Goal: Transaction & Acquisition: Book appointment/travel/reservation

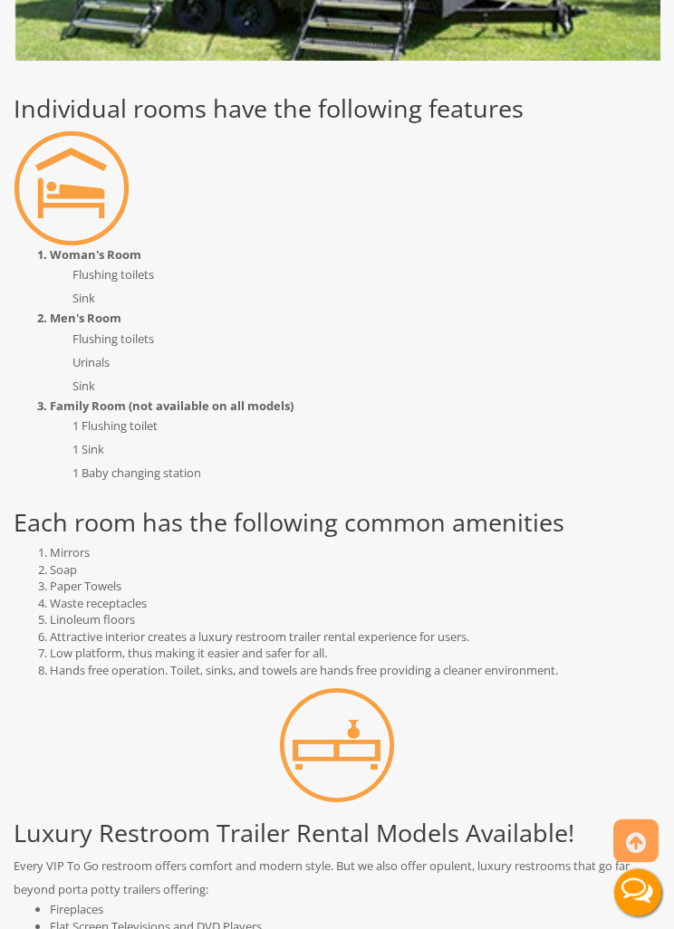
scroll to position [1721, 0]
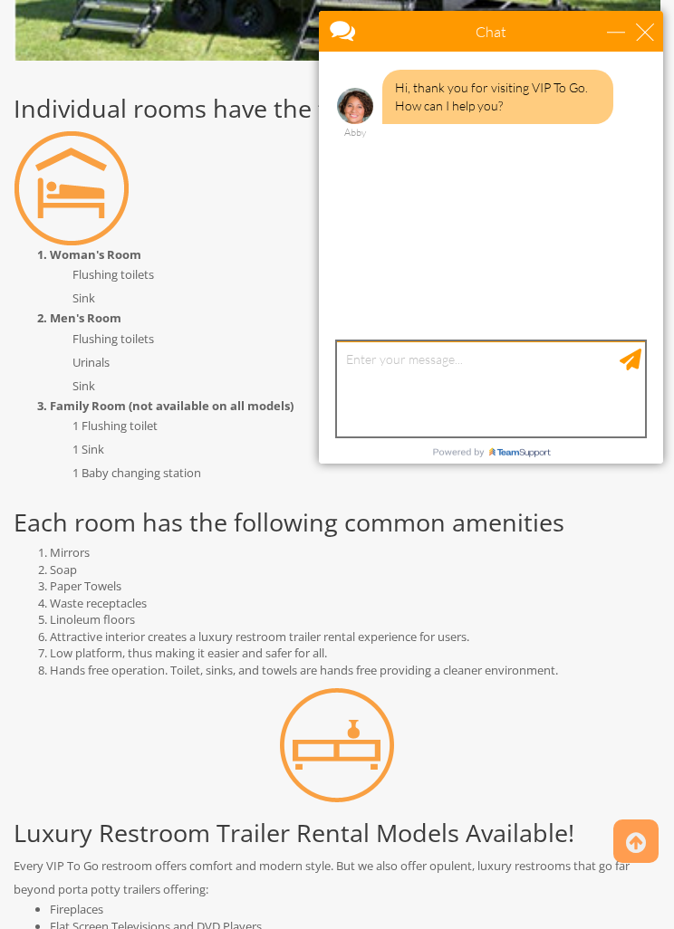
click at [491, 380] on textarea "type your message" at bounding box center [491, 388] width 308 height 95
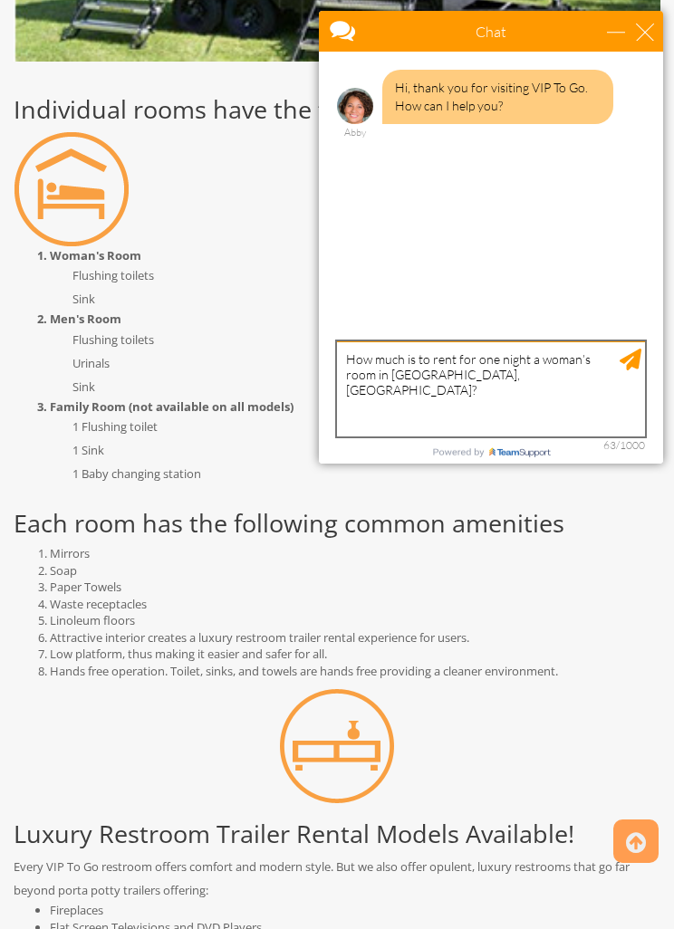
click at [642, 352] on textarea "How much is to rent for one night a woman’s room in Monroe, NY?" at bounding box center [491, 388] width 308 height 95
click at [348, 356] on textarea "How much is to rent for one night a woman’s room in Monroe, NY?" at bounding box center [491, 388] width 308 height 95
type textarea "Hi!How much is to rent for one night a woman’s room in [GEOGRAPHIC_DATA], [GEOG…"
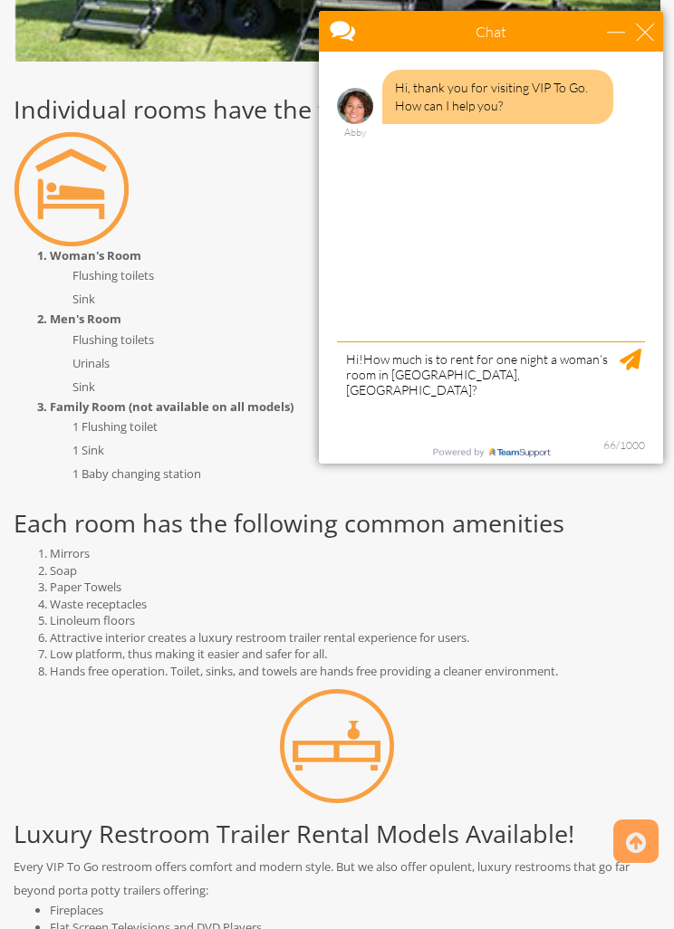
click at [673, 379] on html "Toggle navigation VIPTOGO Home Restroom Trailers Restroom Trailers by Type All …" at bounding box center [337, 298] width 674 height 4037
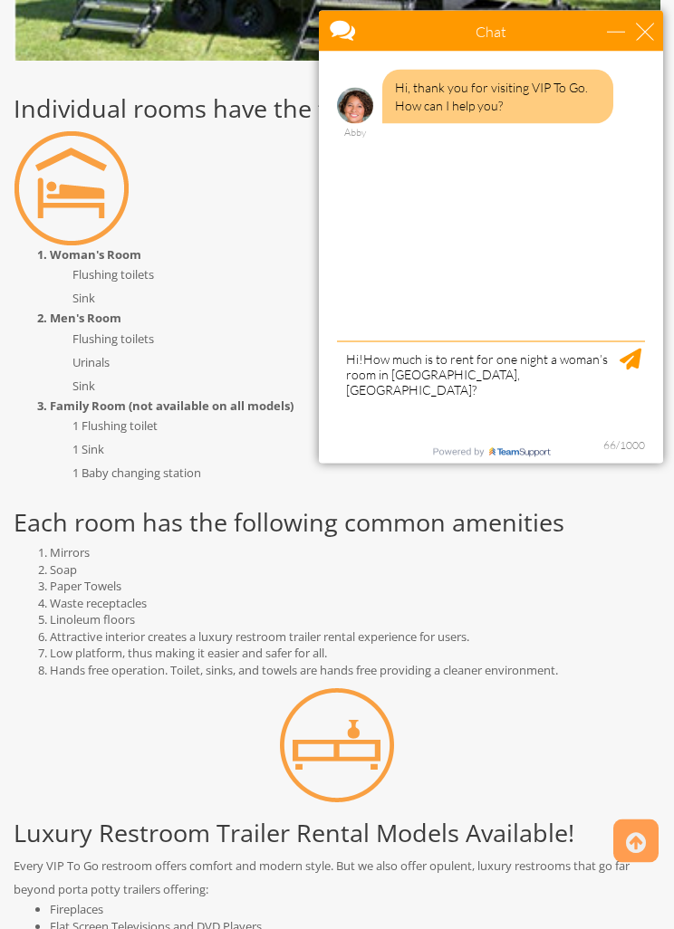
click at [648, 346] on div at bounding box center [491, 258] width 344 height 412
click at [657, 353] on div at bounding box center [491, 258] width 344 height 412
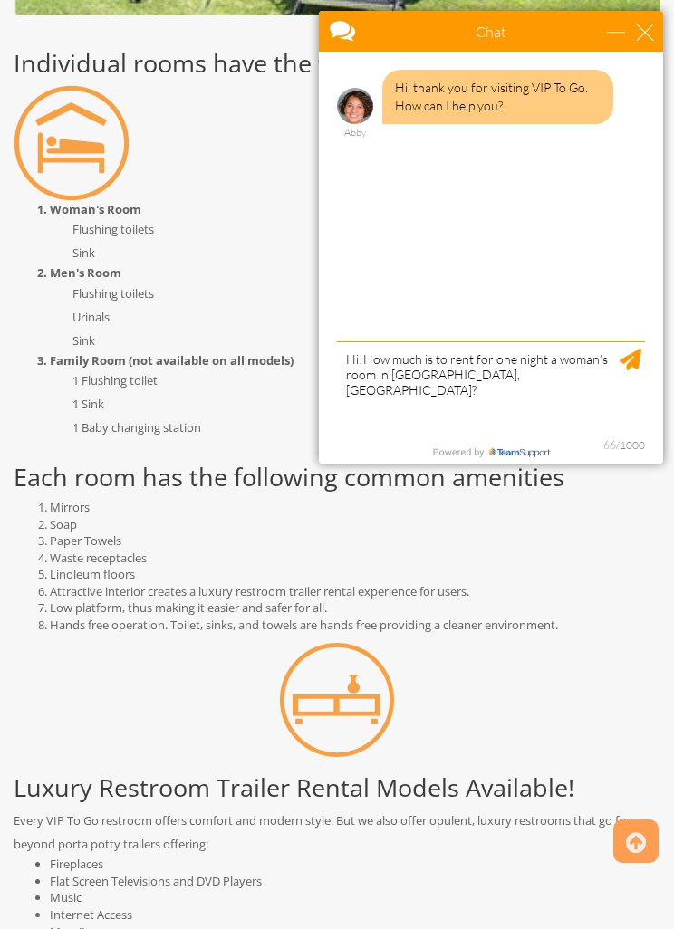
scroll to position [1776, 0]
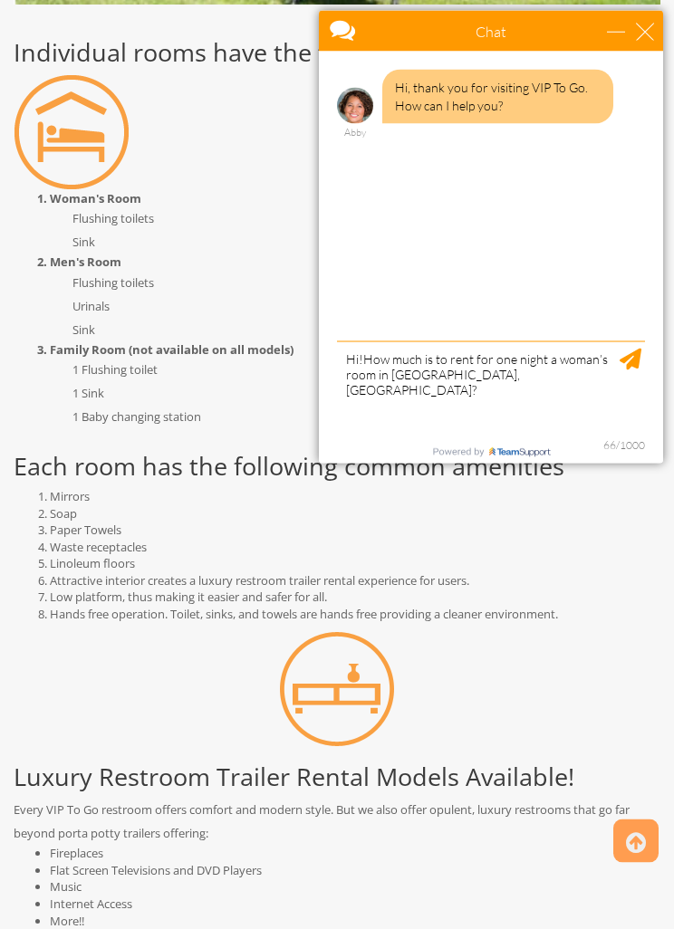
click at [659, 366] on div at bounding box center [491, 258] width 344 height 412
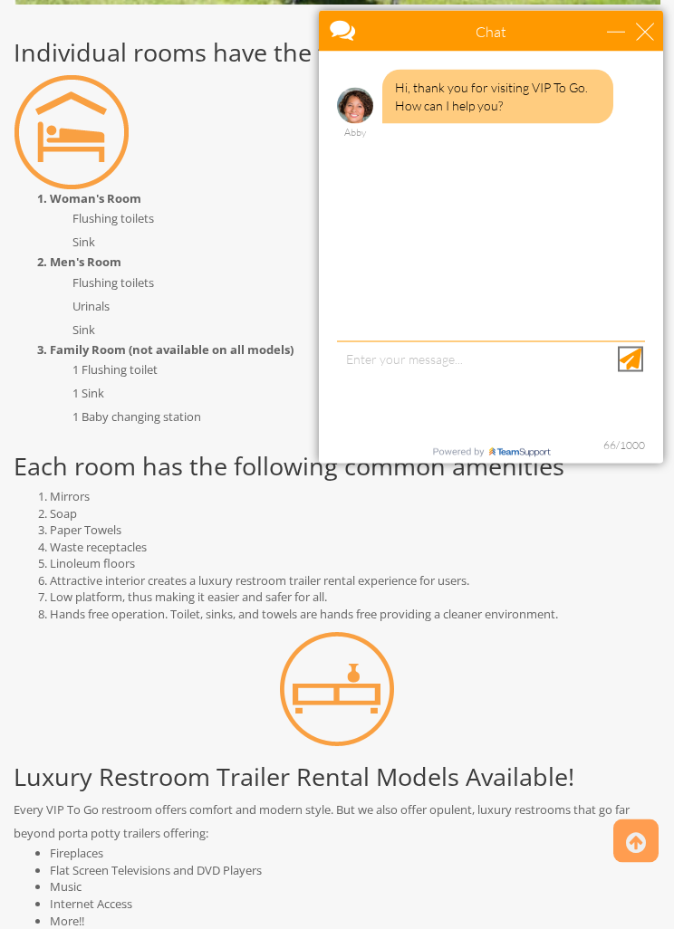
click at [637, 359] on div "Send Message" at bounding box center [630, 360] width 22 height 22
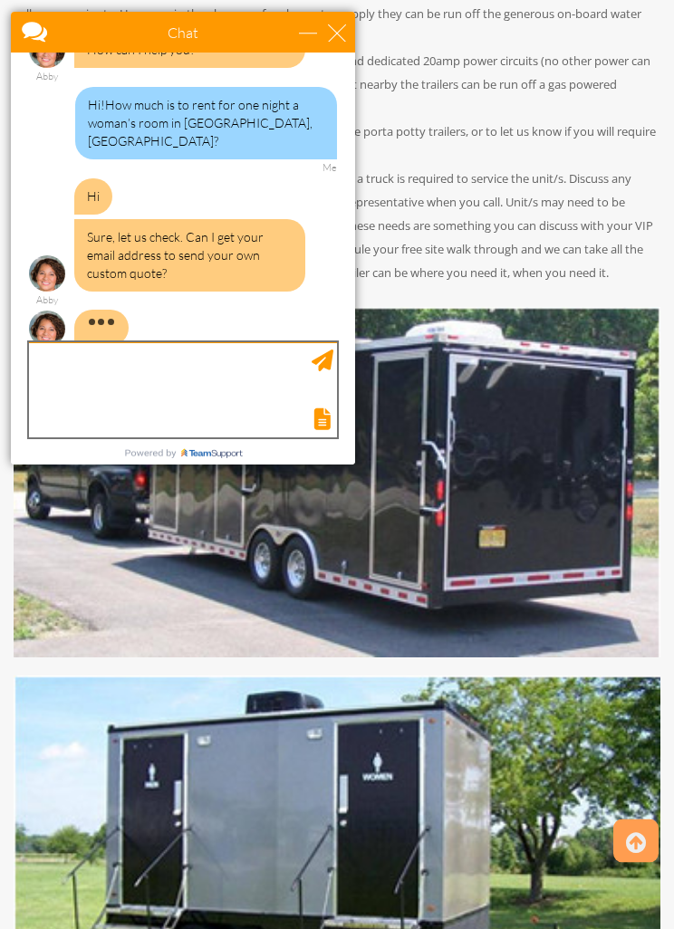
scroll to position [780, 0]
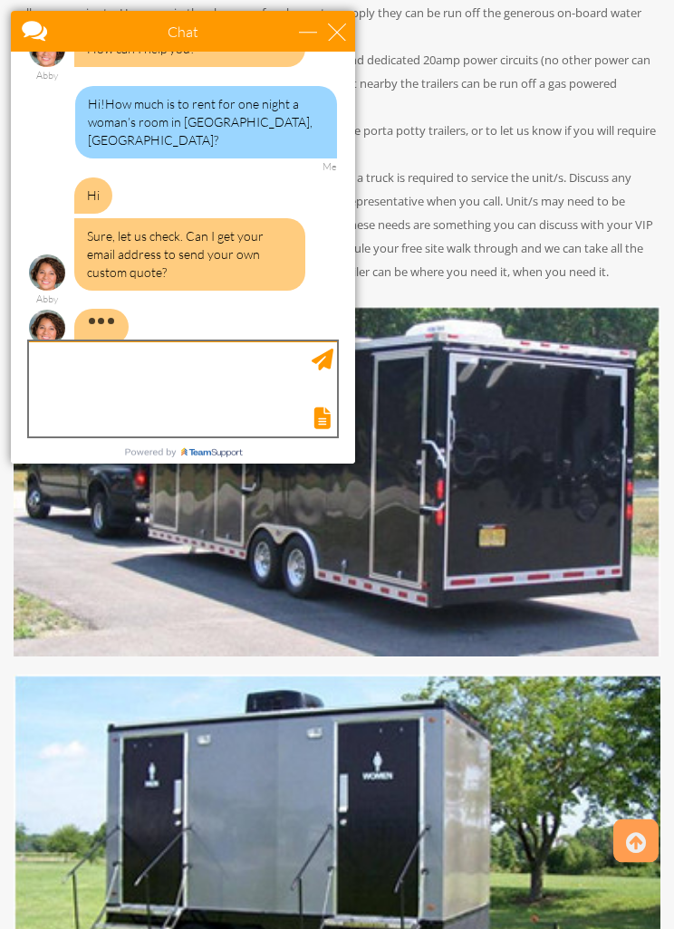
click at [225, 379] on textarea "type your message" at bounding box center [183, 388] width 308 height 95
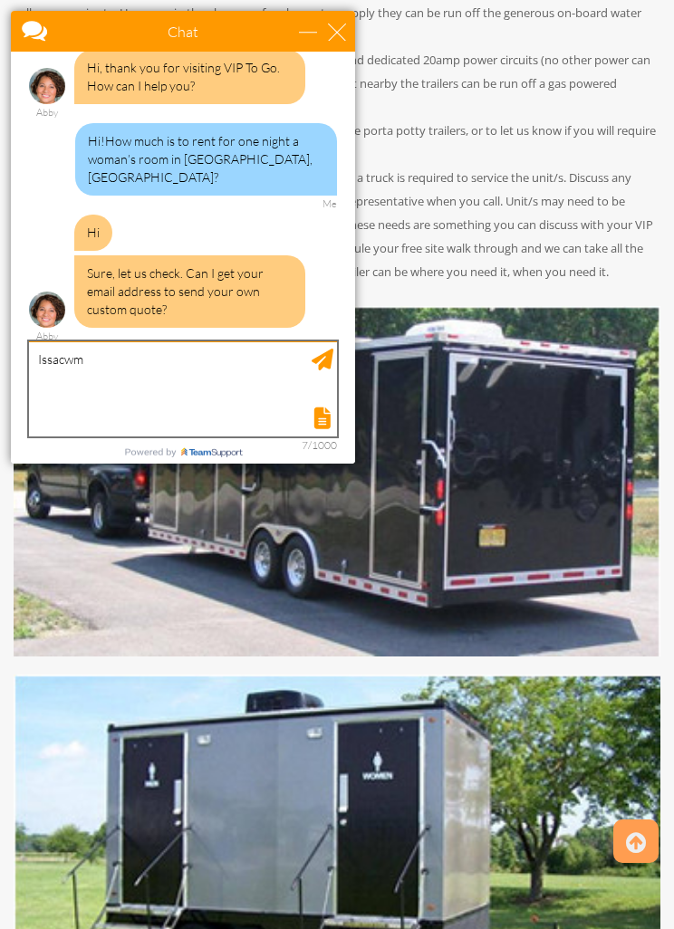
scroll to position [2, 0]
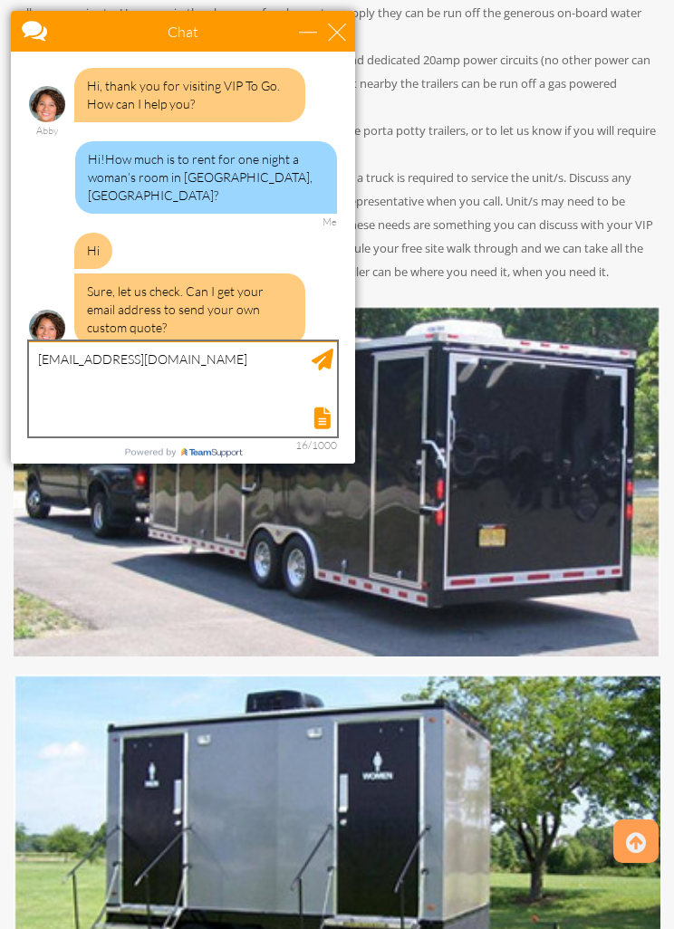
type textarea "[EMAIL_ADDRESS][DOMAIN_NAME]"
click at [335, 352] on textarea "[EMAIL_ADDRESS][DOMAIN_NAME]" at bounding box center [183, 388] width 308 height 95
click at [333, 354] on textarea "[EMAIL_ADDRESS][DOMAIN_NAME]" at bounding box center [183, 388] width 308 height 95
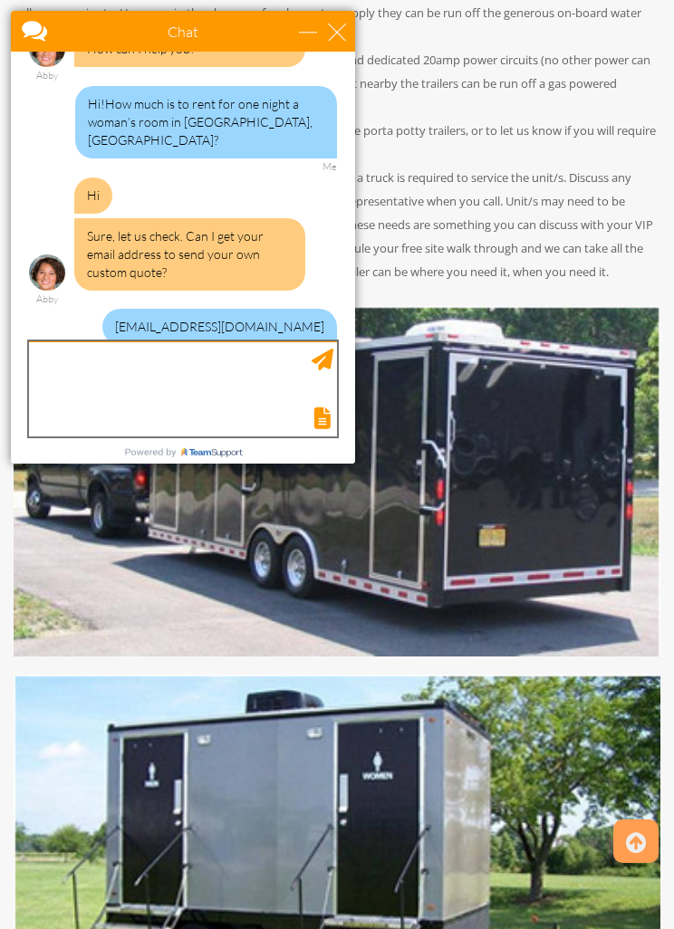
scroll to position [112, 0]
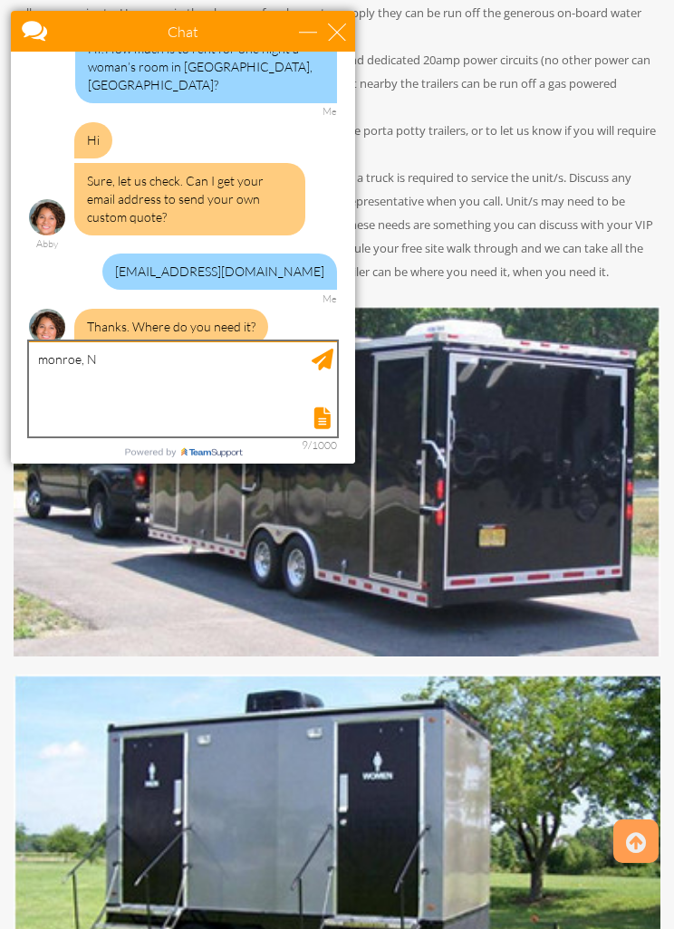
type textarea "monroe, NY"
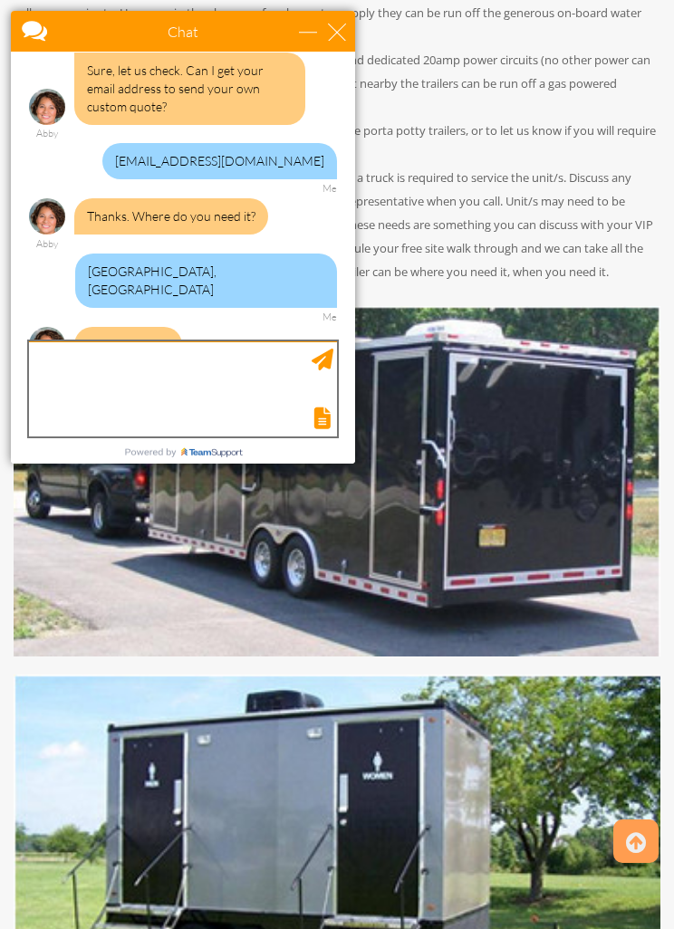
scroll to position [300, 0]
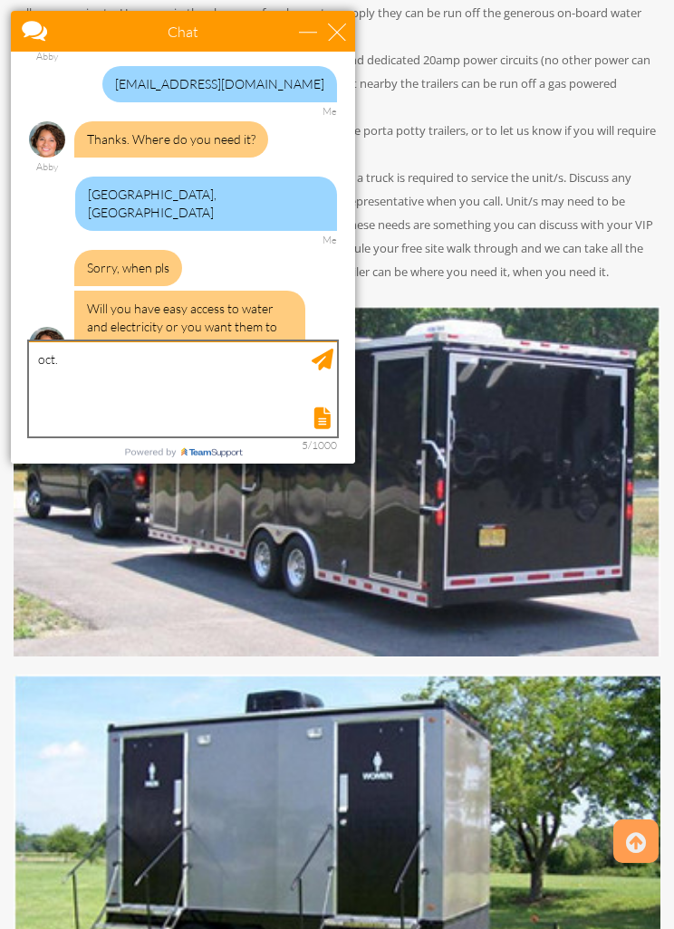
type textarea "oct. 9"
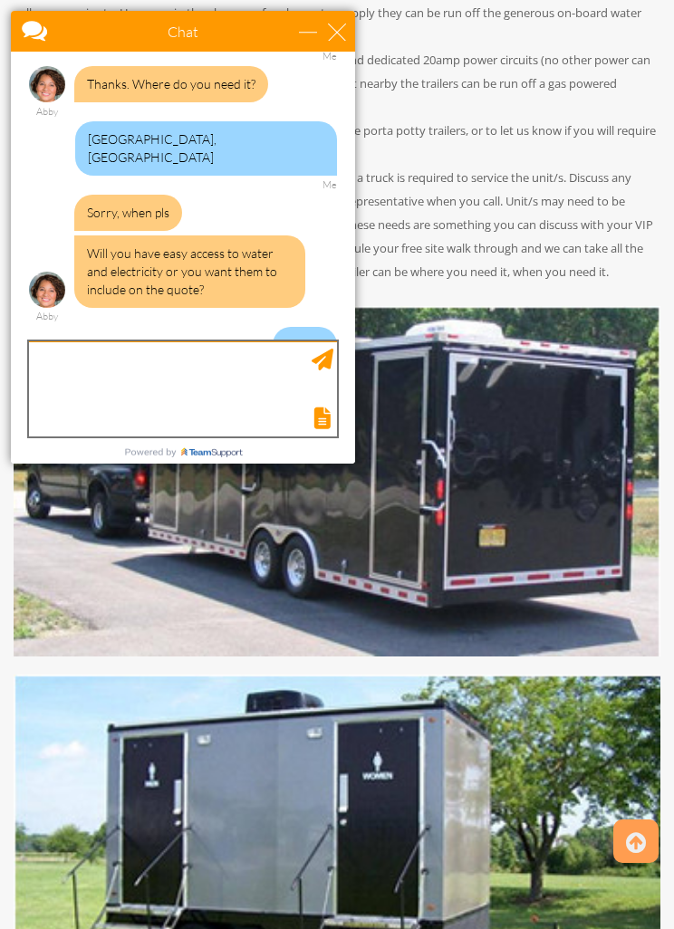
type textarea "i"
type textarea "I have access"
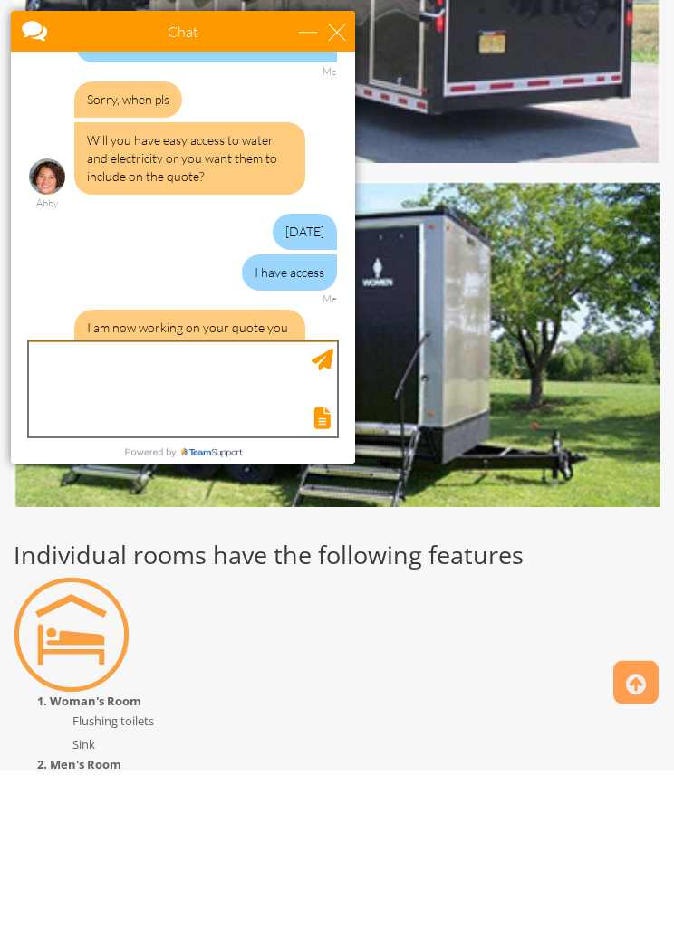
scroll to position [527, 0]
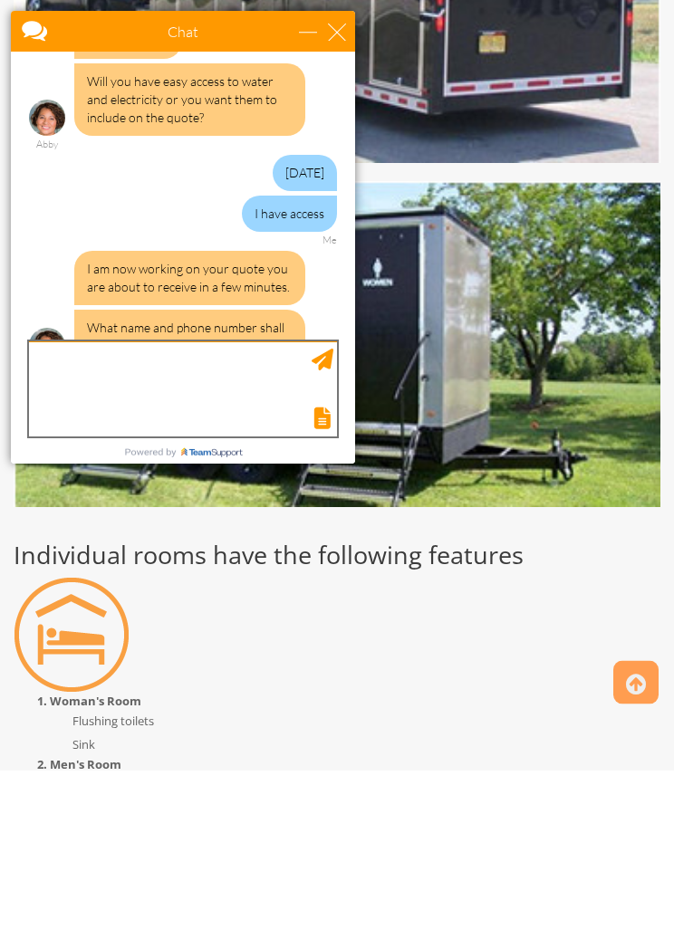
type textarea "W"
type textarea "Issac Weissmandl 347 563 4721"
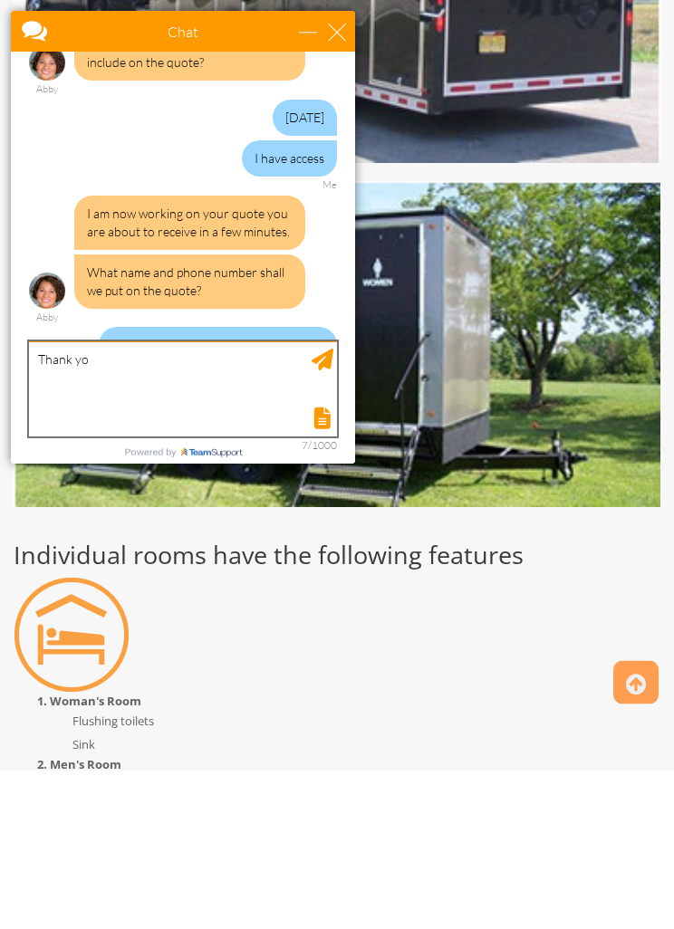
type textarea "Thank you"
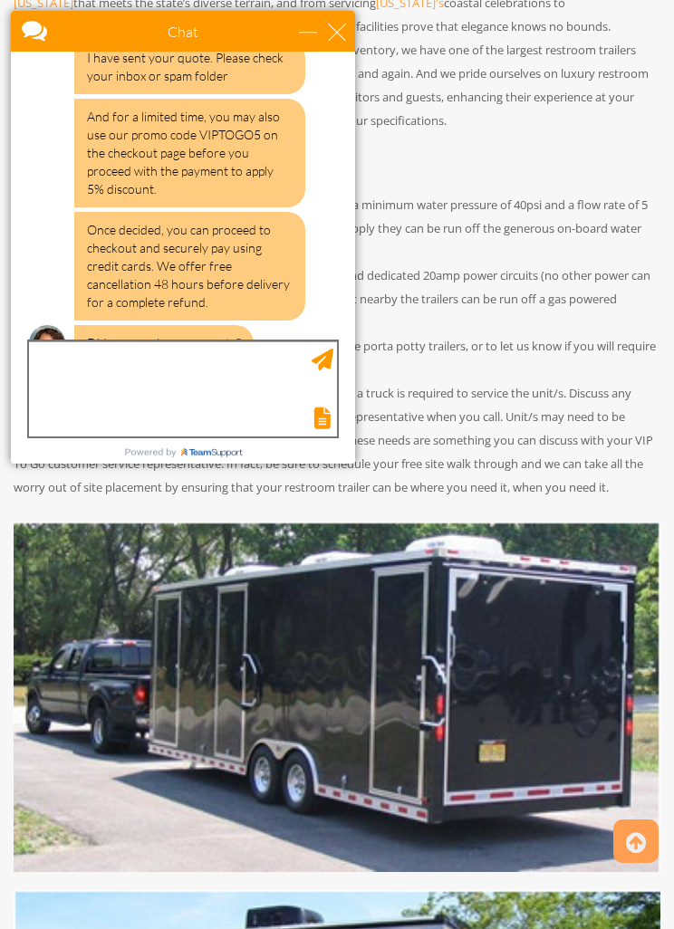
scroll to position [1004, 0]
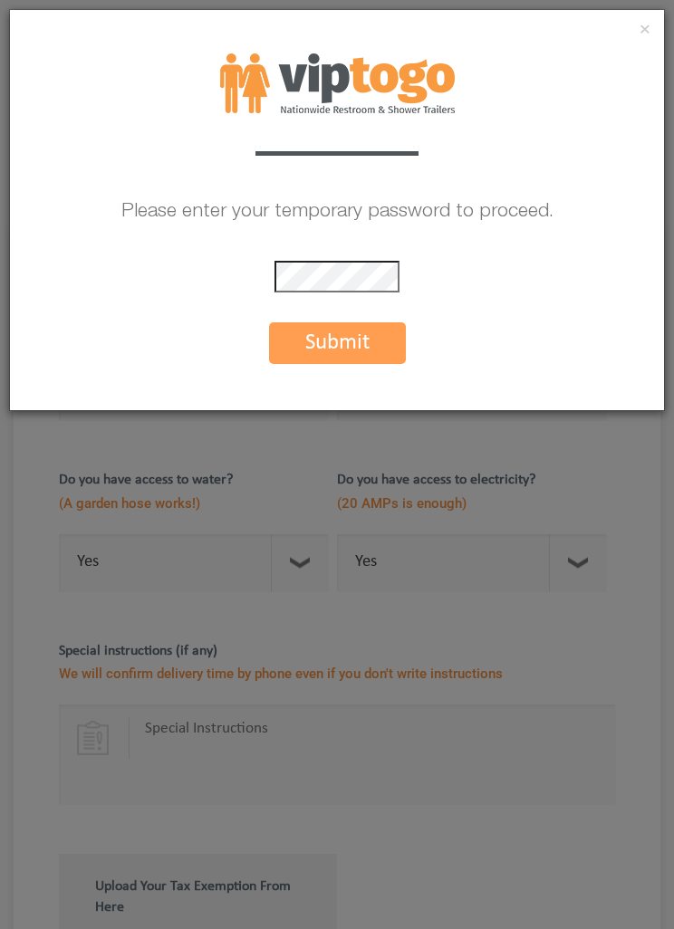
scroll to position [1004, 0]
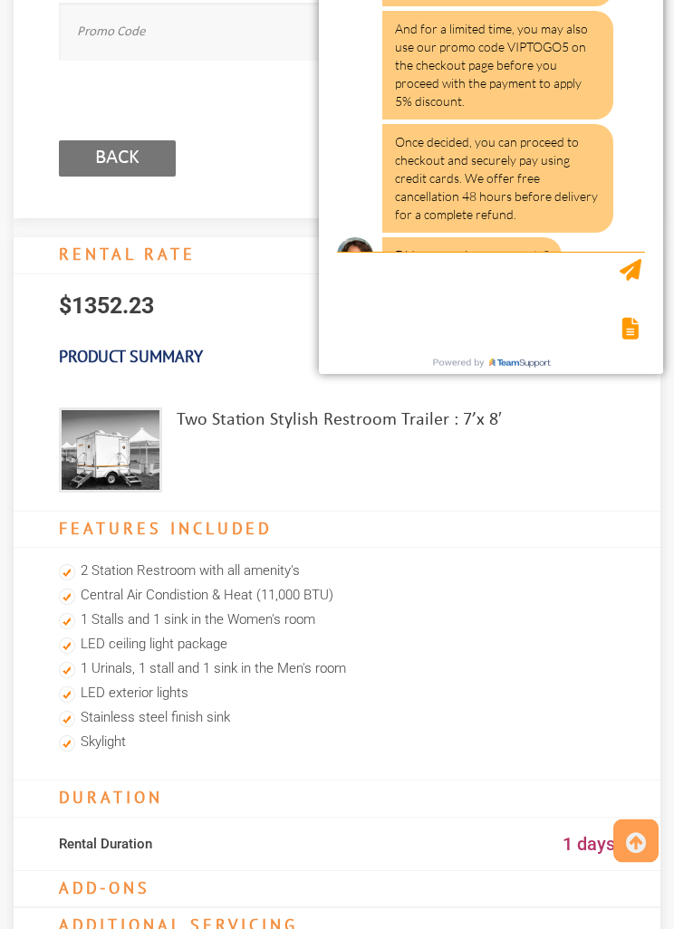
scroll to position [1476, 0]
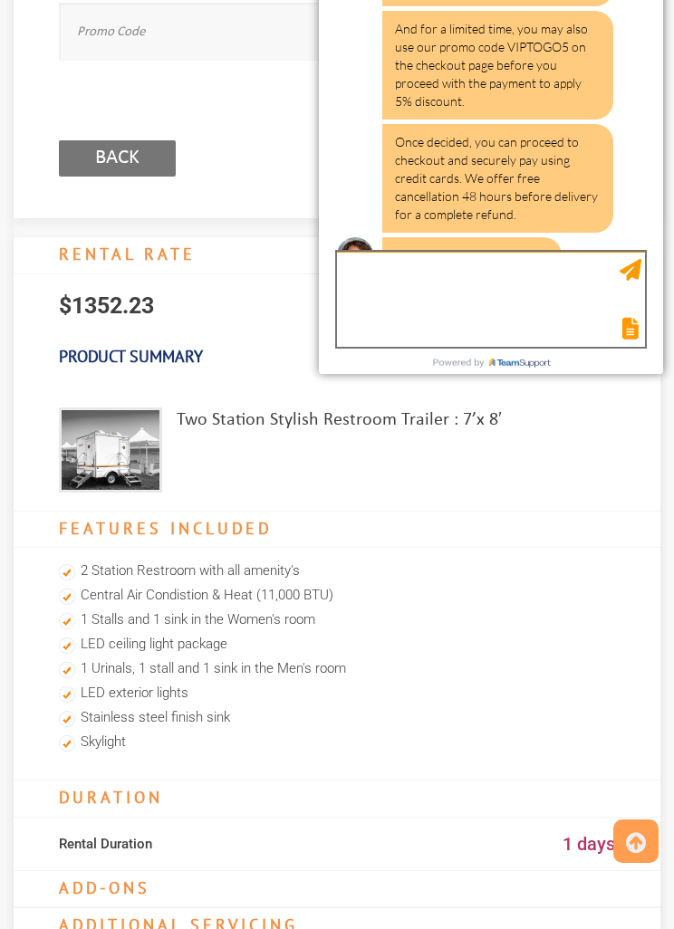
click at [454, 283] on textarea "type your message" at bounding box center [491, 299] width 308 height 95
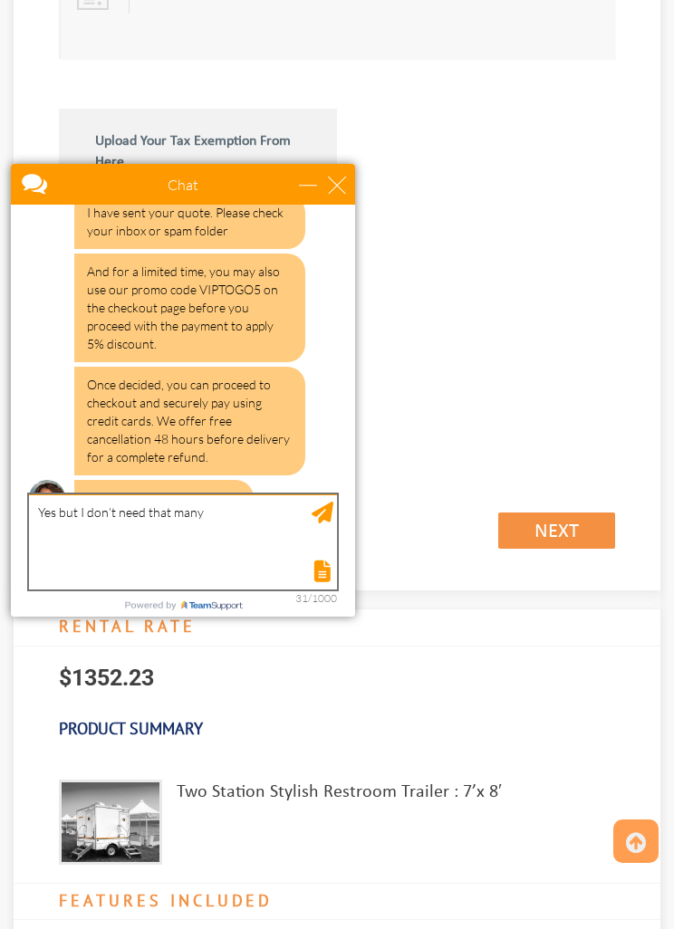
scroll to position [1035, 0]
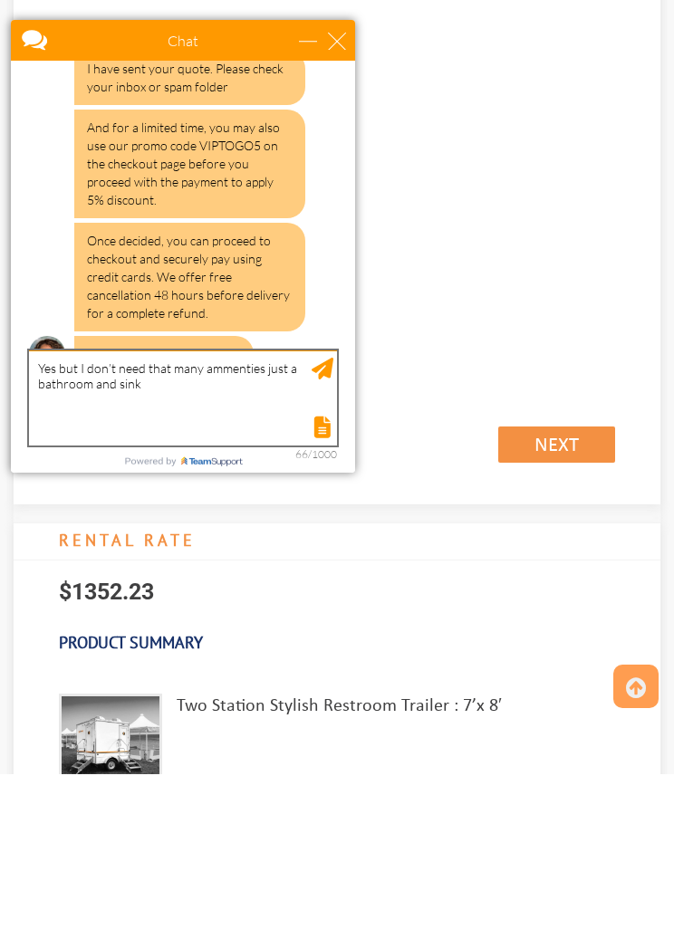
click at [249, 376] on textarea "Yes but I don’t need that many ammenties just a bathroom and sink" at bounding box center [183, 397] width 308 height 95
click at [239, 360] on textarea "Yes but I don’t need that many ammenties just a bathroom and sink" at bounding box center [183, 397] width 308 height 95
click at [239, 373] on textarea "Yes but I don’t need that many ammenties just a bathroom and sink" at bounding box center [183, 397] width 308 height 95
click at [238, 373] on textarea "Yes but I don’t need that many ammenties just a bathroom and sink" at bounding box center [183, 397] width 308 height 95
type textarea "Yes but I don’t need that many amenities just a bathroom and sink"
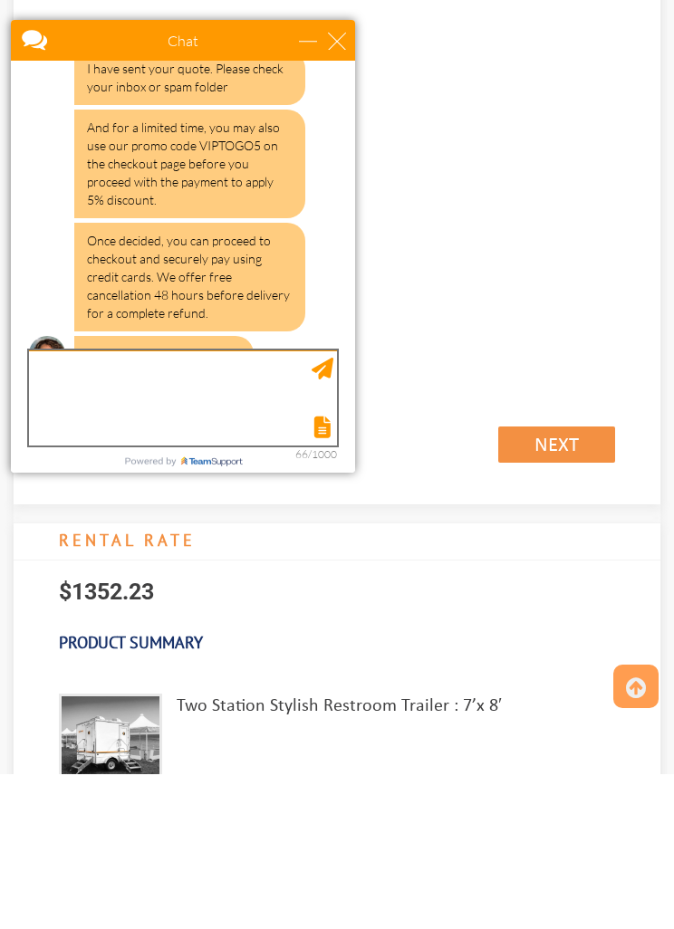
scroll to position [1078, 0]
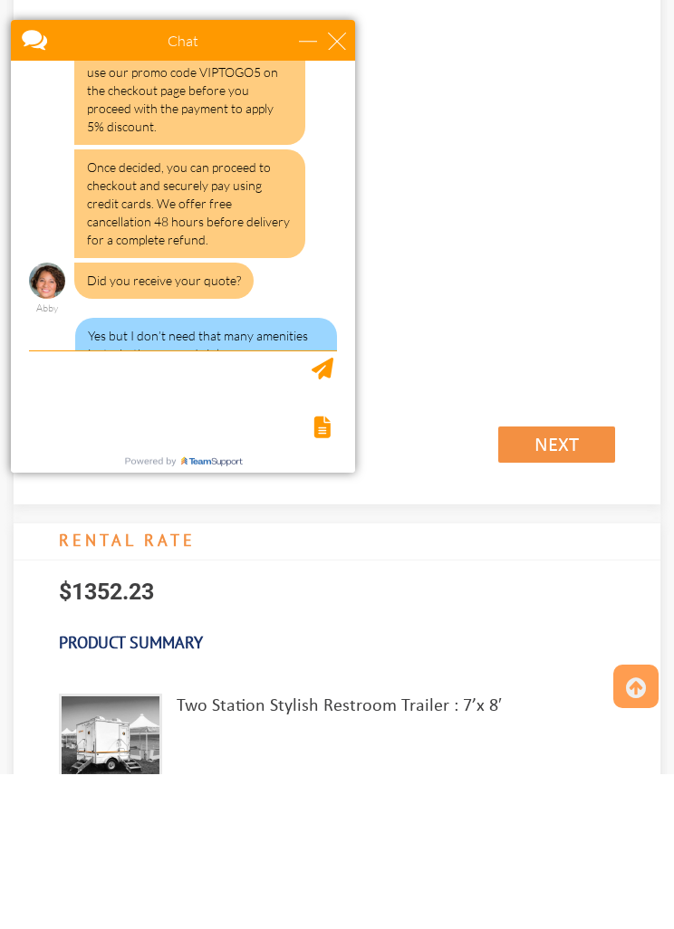
click at [540, 9] on html "Chat Email issacwm@gmail.com Your Question * Email * issacwm@gmail.com Your Que…" at bounding box center [337, 269] width 674 height 520
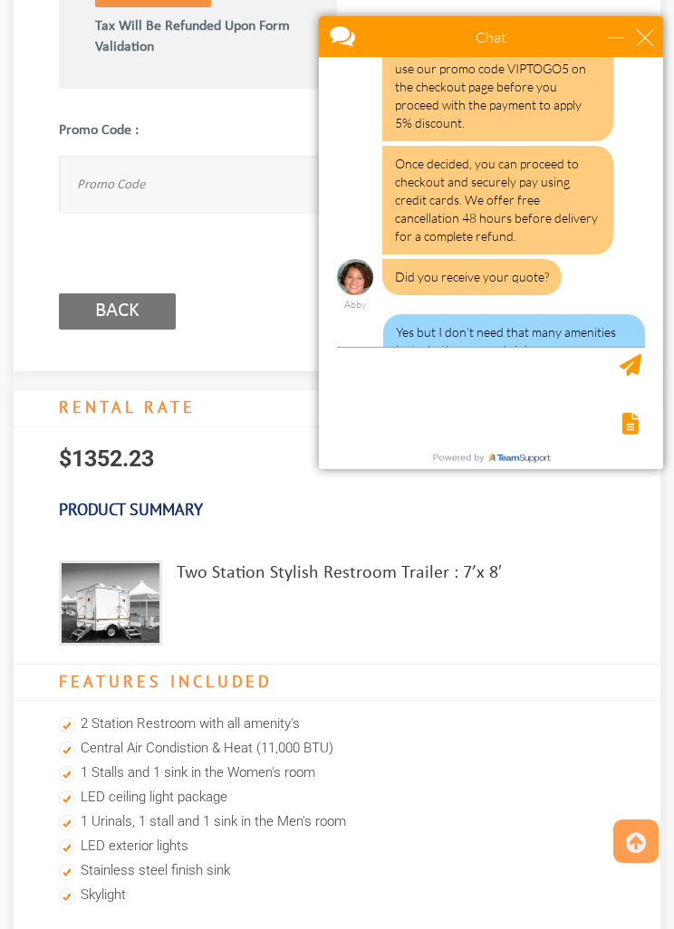
scroll to position [1328, 0]
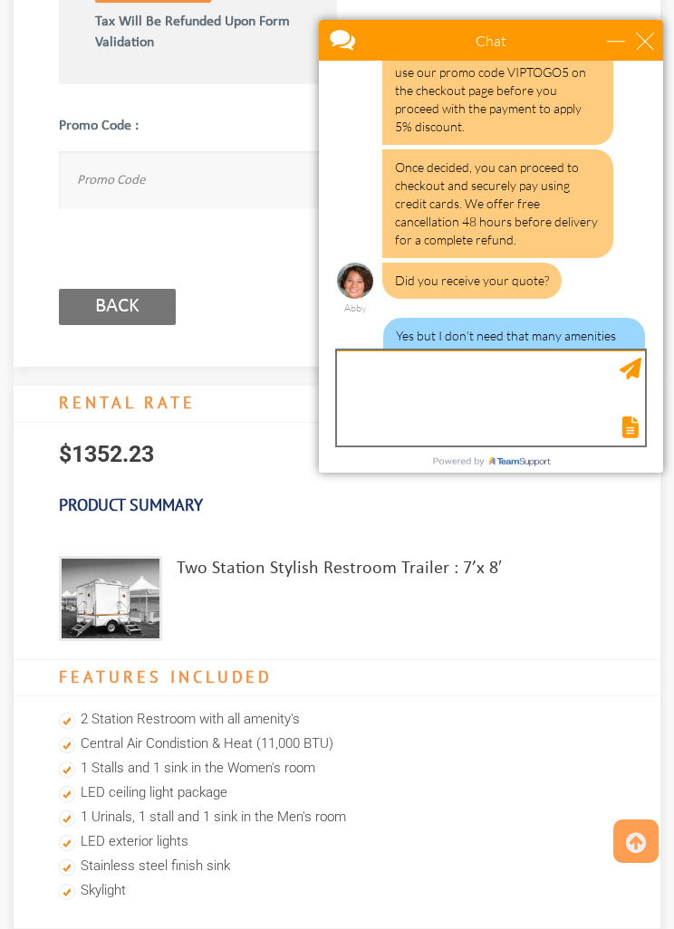
click at [449, 370] on textarea "type your message" at bounding box center [491, 397] width 308 height 95
type textarea "I"
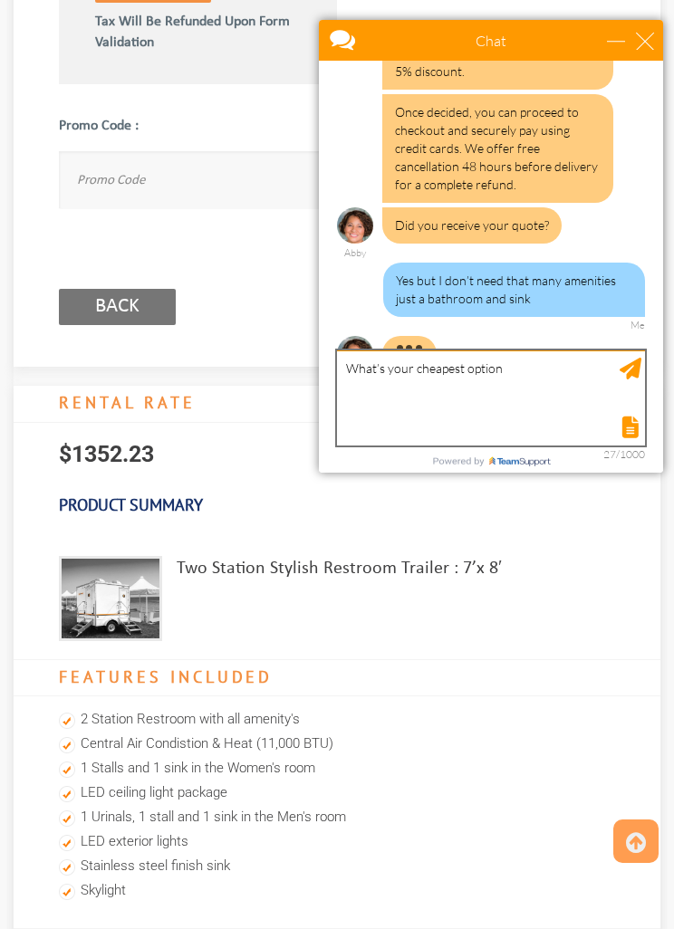
type textarea "What’s your cheapest option?"
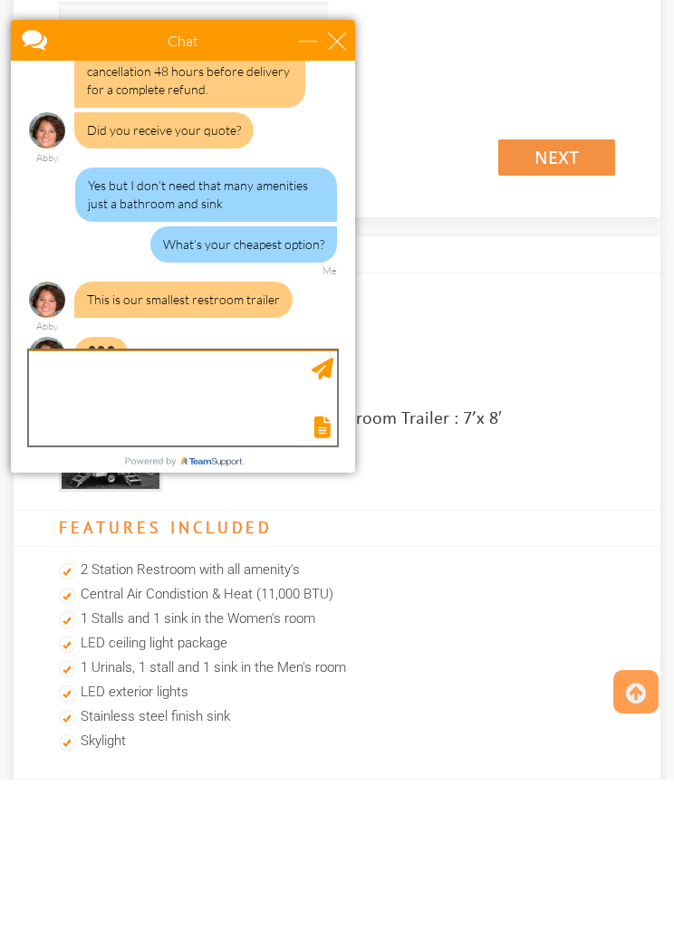
scroll to position [1214, 0]
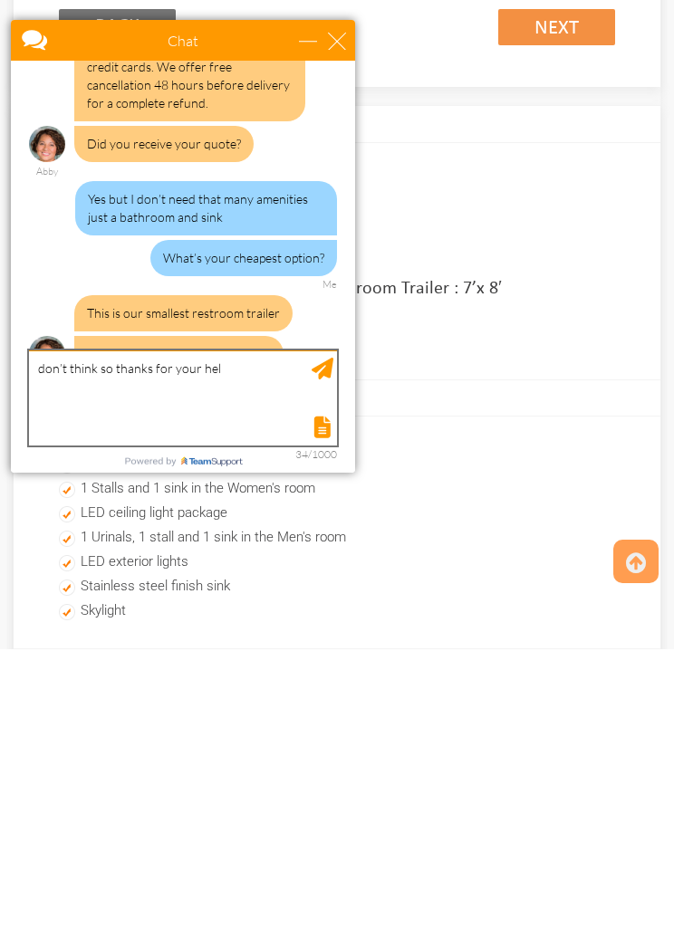
type textarea "don’t think so thanks for your help"
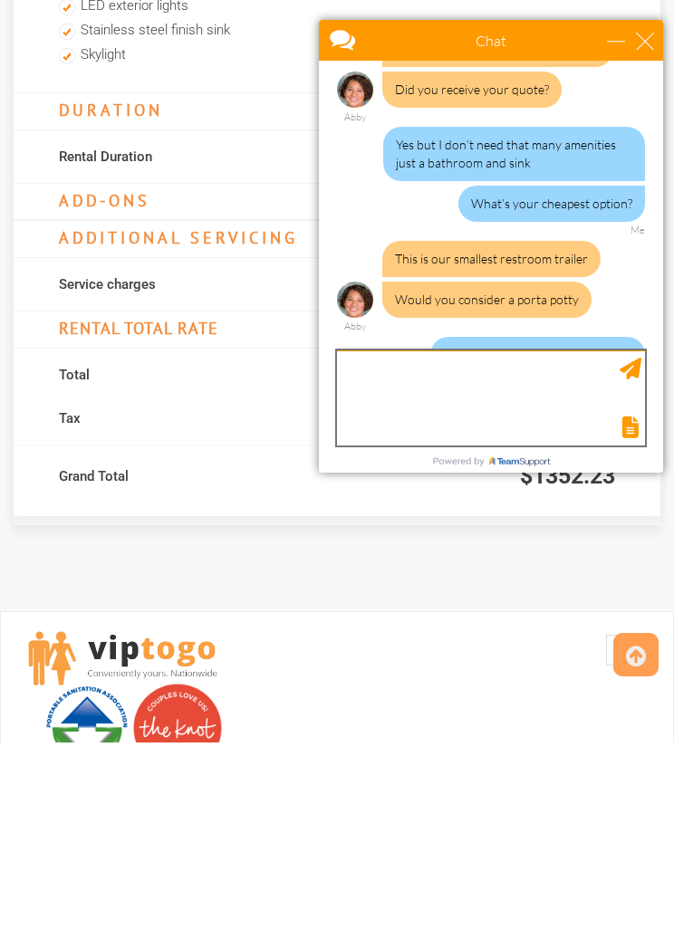
scroll to position [2050, 0]
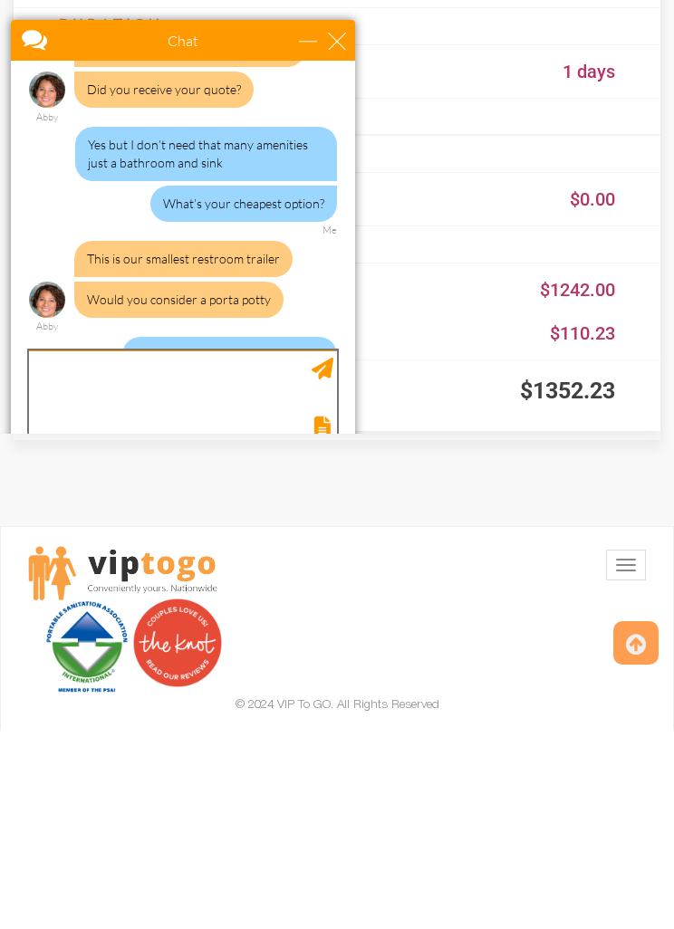
click at [346, 218] on div at bounding box center [305, 239] width 588 height 43
click at [350, 218] on div at bounding box center [305, 239] width 588 height 43
click at [349, 218] on div at bounding box center [305, 239] width 588 height 43
click at [360, 218] on div at bounding box center [305, 239] width 588 height 43
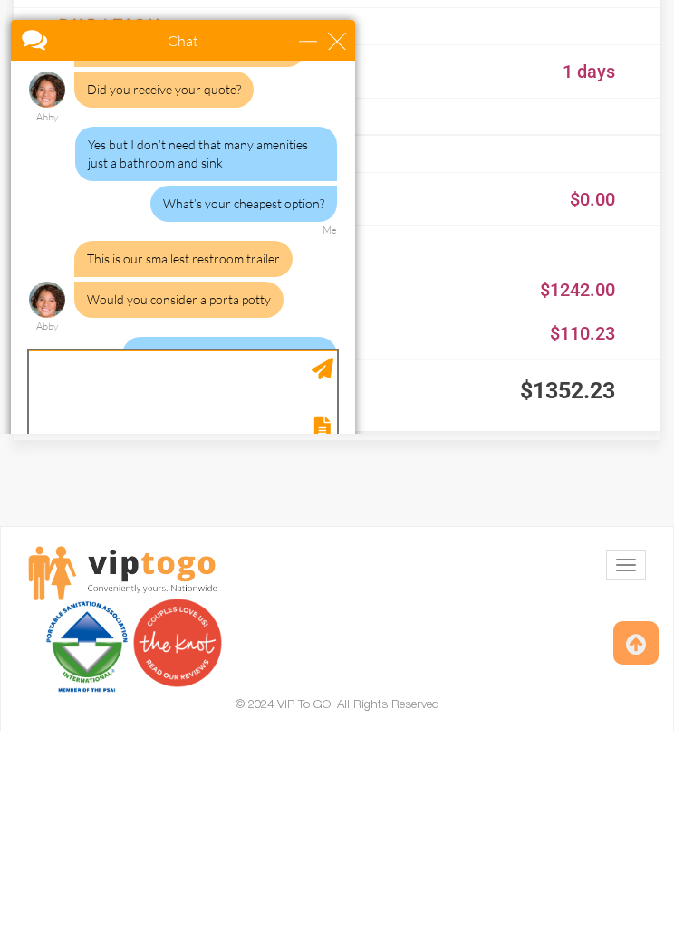
click at [353, 218] on div at bounding box center [305, 239] width 588 height 43
click at [358, 218] on div at bounding box center [305, 239] width 588 height 43
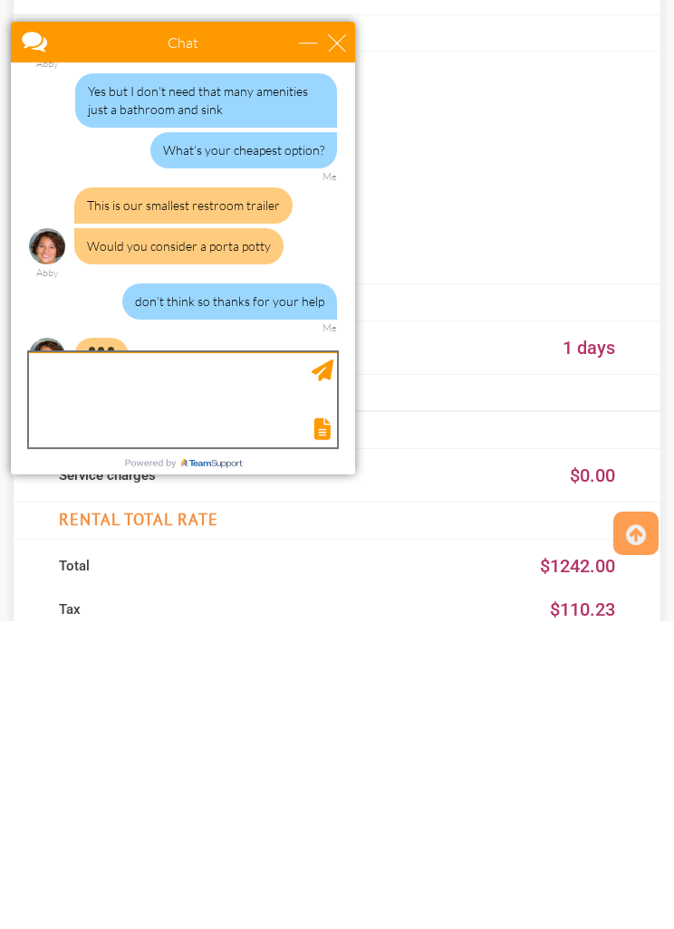
scroll to position [1666, 0]
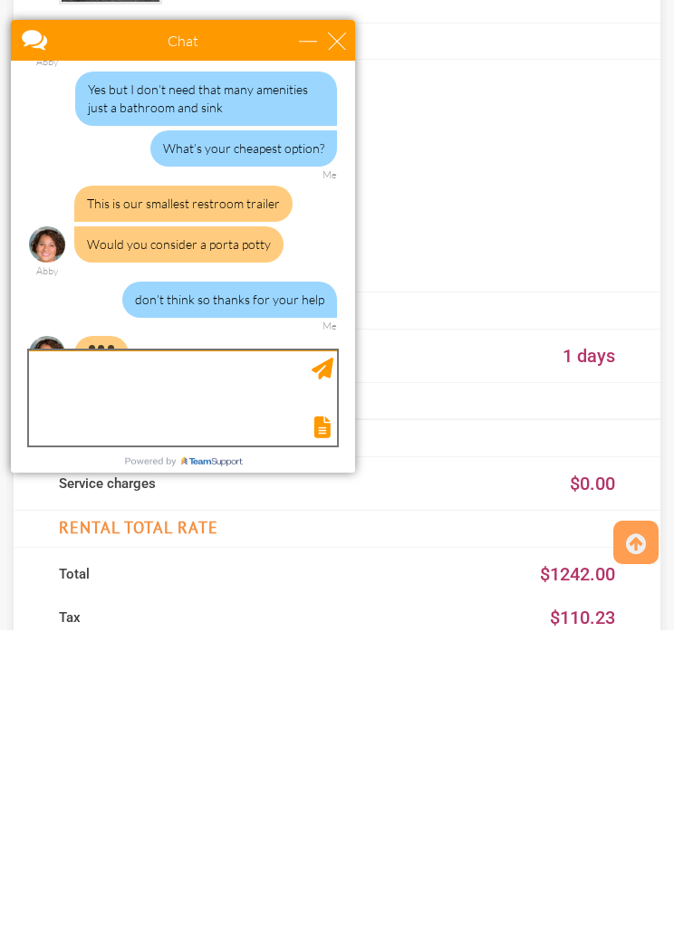
click at [330, 319] on div at bounding box center [305, 340] width 588 height 43
click at [329, 319] on div at bounding box center [305, 340] width 588 height 43
click at [315, 319] on div at bounding box center [305, 340] width 588 height 43
click at [324, 319] on div at bounding box center [305, 340] width 588 height 43
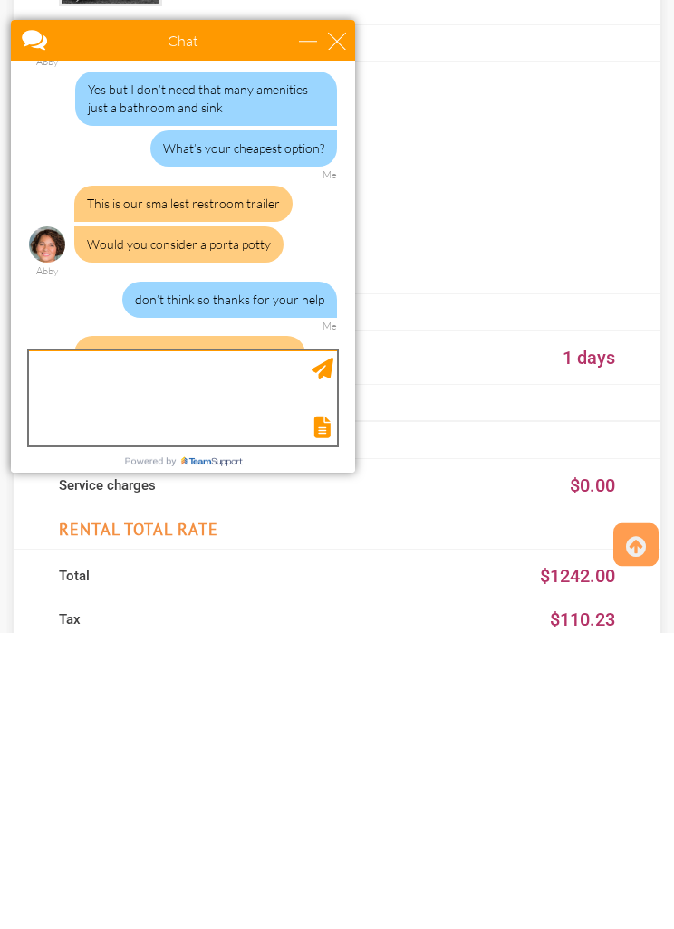
click at [361, 317] on div at bounding box center [305, 338] width 588 height 43
click at [345, 317] on div at bounding box center [305, 338] width 588 height 43
click at [362, 317] on div at bounding box center [305, 338] width 588 height 43
click at [354, 317] on div at bounding box center [305, 338] width 588 height 43
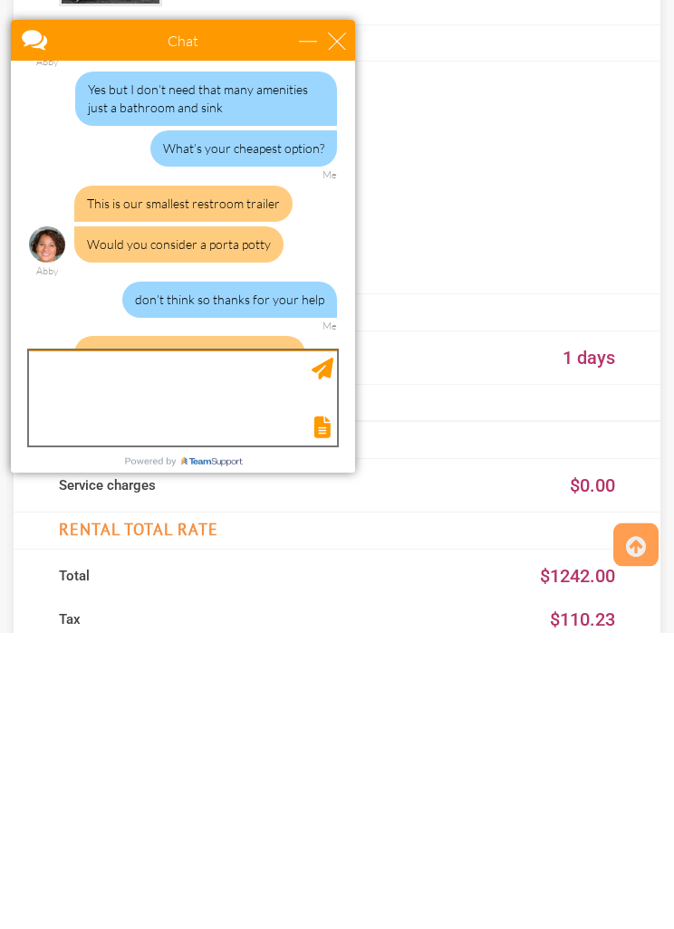
click at [353, 317] on div at bounding box center [305, 338] width 588 height 43
click at [351, 317] on div at bounding box center [305, 338] width 588 height 43
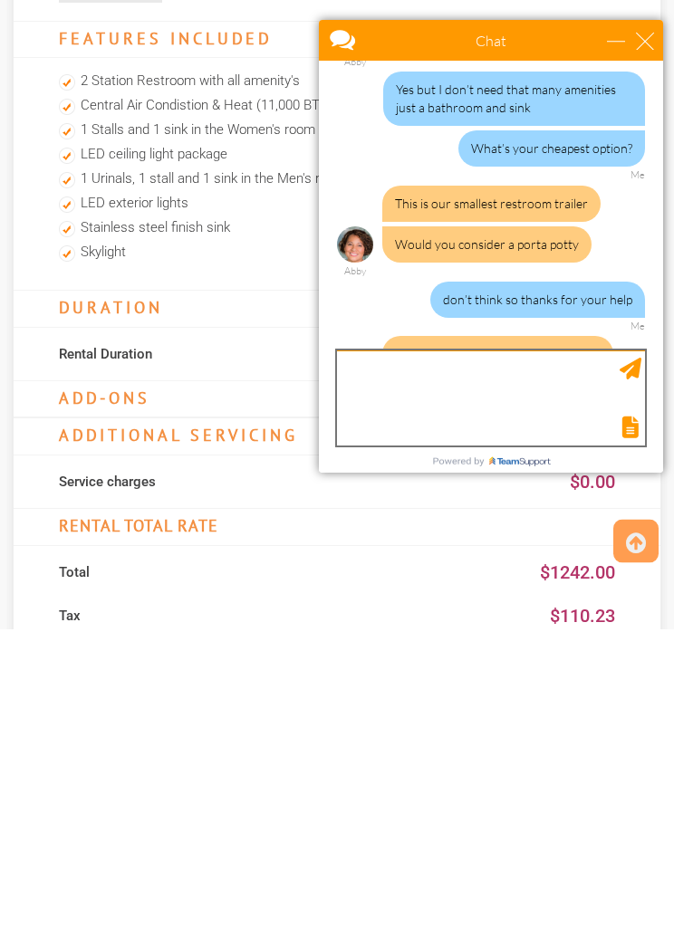
click at [340, 321] on div at bounding box center [459, 342] width 280 height 43
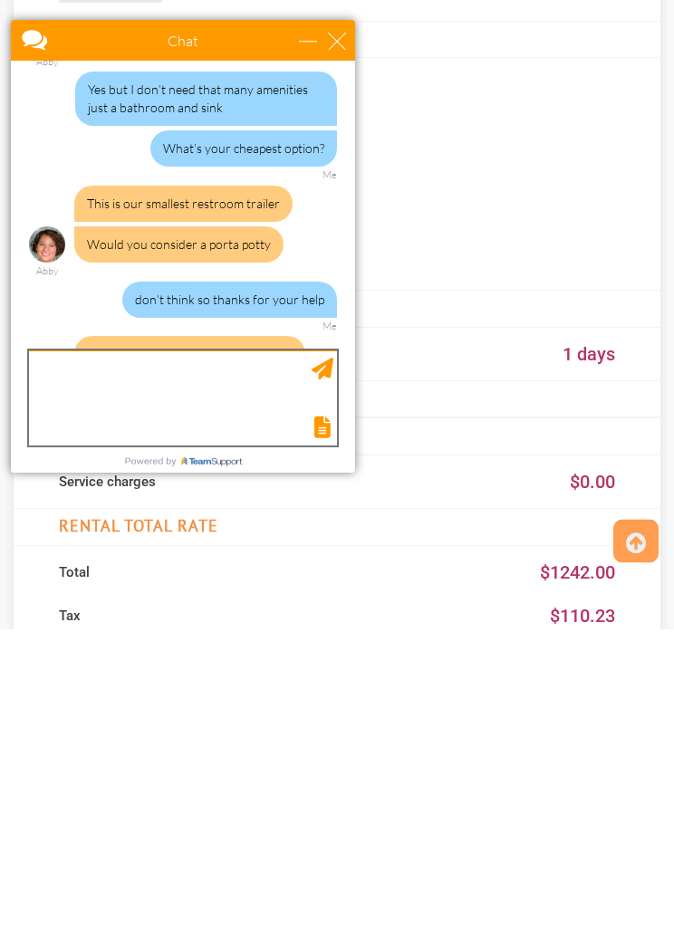
click at [360, 321] on div at bounding box center [305, 342] width 588 height 43
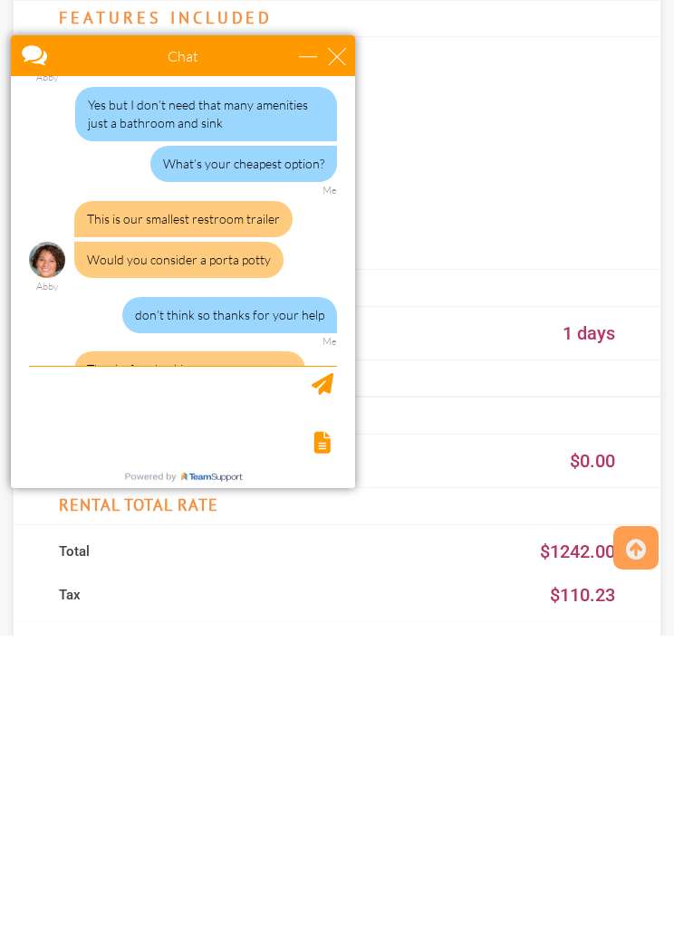
click at [466, 24] on html "Chat Email issacwm@gmail.com Your Question * Email * issacwm@gmail.com Your Que…" at bounding box center [337, 284] width 674 height 520
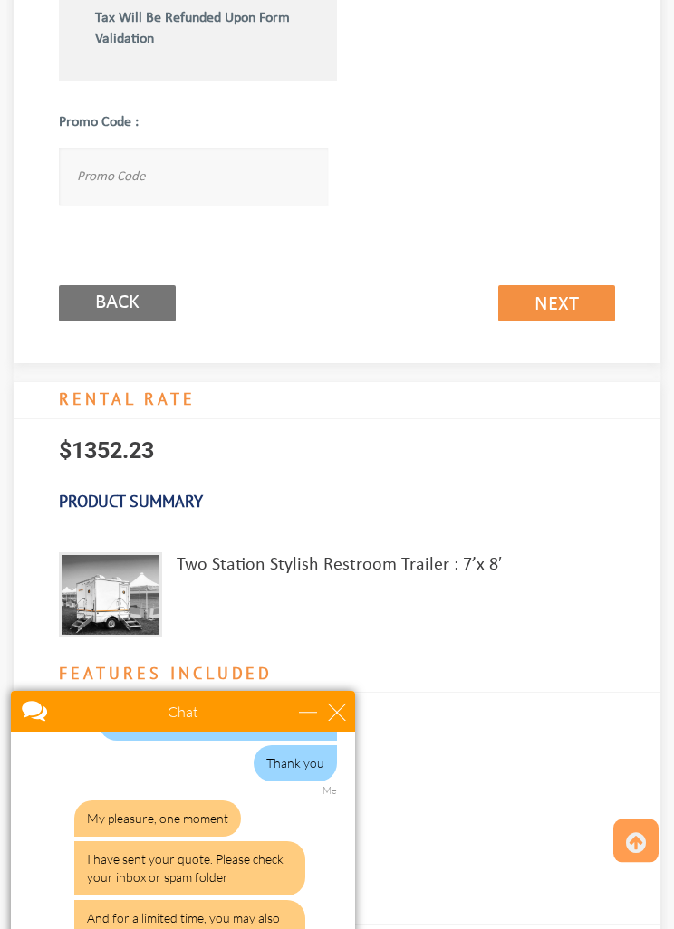
scroll to position [1334, 0]
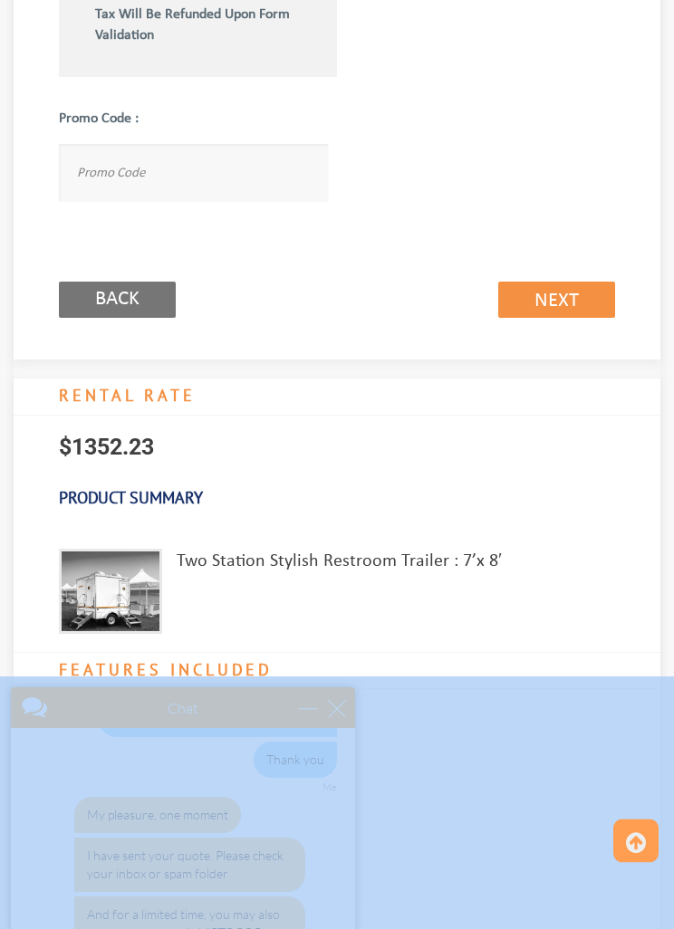
click at [345, 714] on div at bounding box center [305, 709] width 588 height 43
click at [350, 701] on div at bounding box center [305, 709] width 588 height 43
click at [344, 699] on div at bounding box center [305, 709] width 588 height 43
click at [396, 567] on div "Two Station Stylish Restroom Trailer : 7’x 8′" at bounding box center [339, 592] width 325 height 85
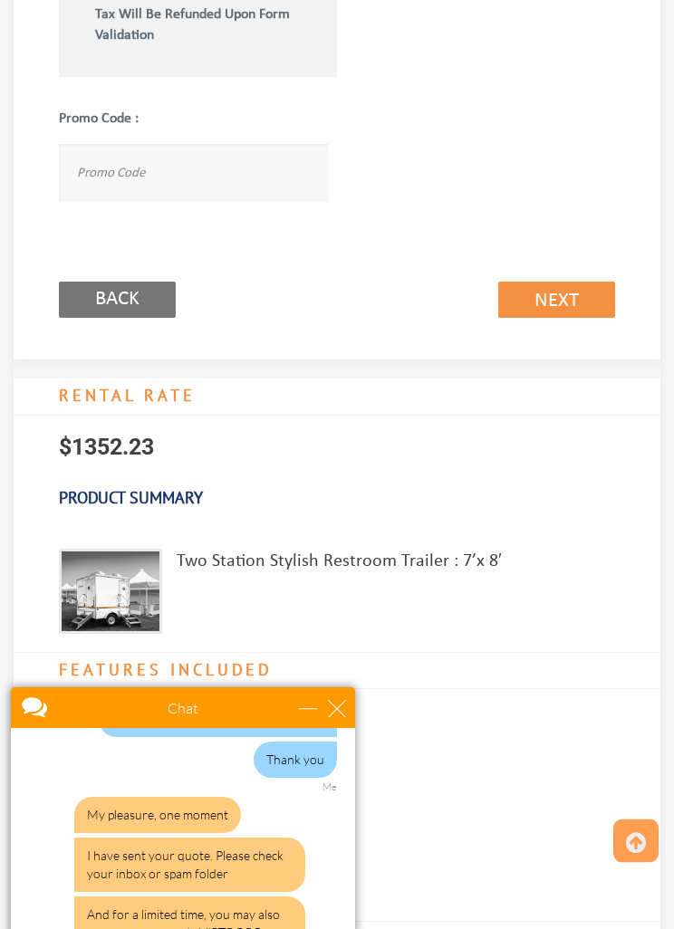
click at [398, 593] on div "Two Station Stylish Restroom Trailer : 7’x 8′" at bounding box center [339, 592] width 325 height 85
click at [354, 701] on div at bounding box center [305, 709] width 588 height 43
click at [359, 706] on div at bounding box center [305, 709] width 588 height 43
click at [351, 706] on div at bounding box center [305, 709] width 588 height 43
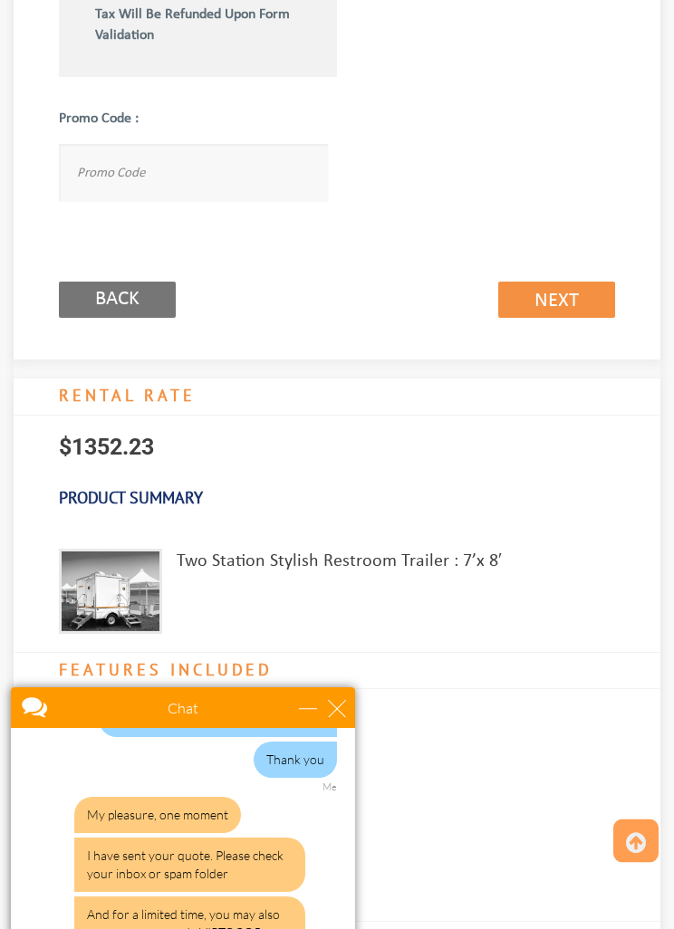
click at [350, 706] on div at bounding box center [305, 709] width 588 height 43
click at [323, 694] on div at bounding box center [305, 709] width 588 height 43
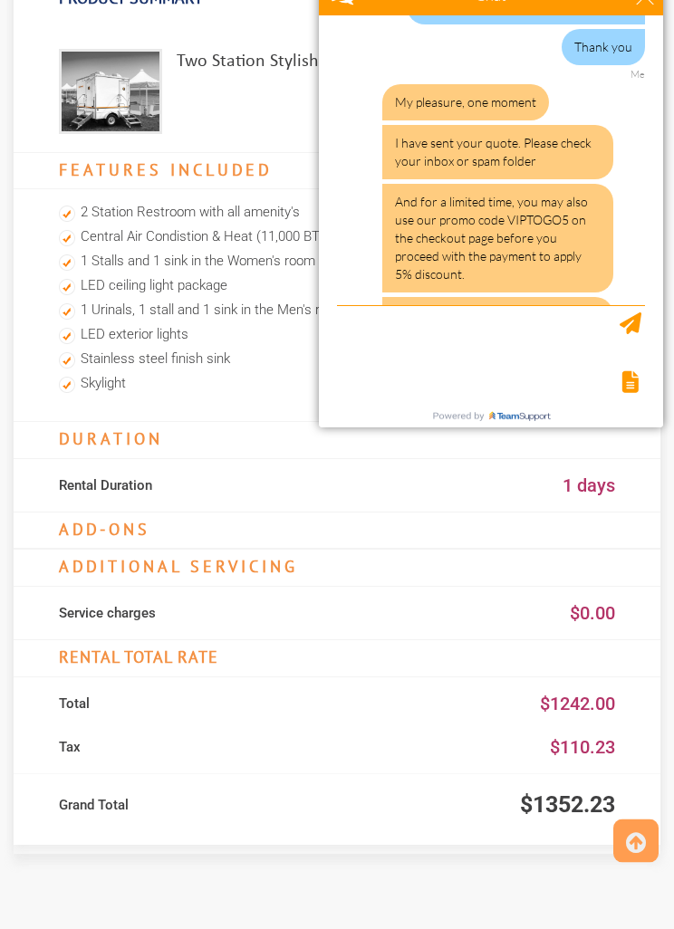
scroll to position [1790, 0]
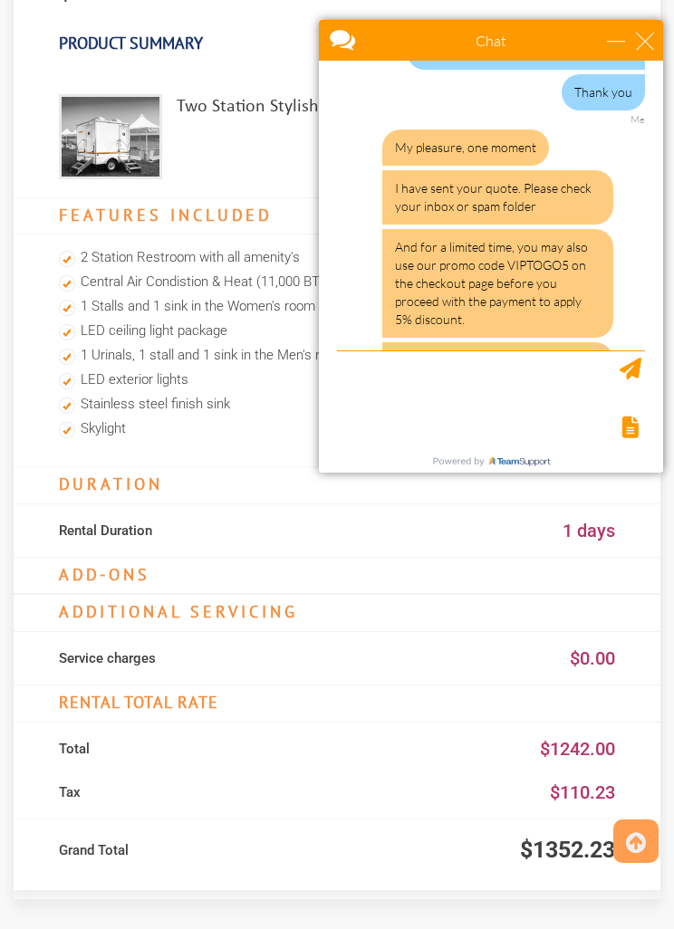
click at [116, 129] on img at bounding box center [110, 136] width 103 height 85
click at [129, 123] on img at bounding box center [110, 136] width 103 height 85
click at [99, 108] on img at bounding box center [110, 136] width 103 height 85
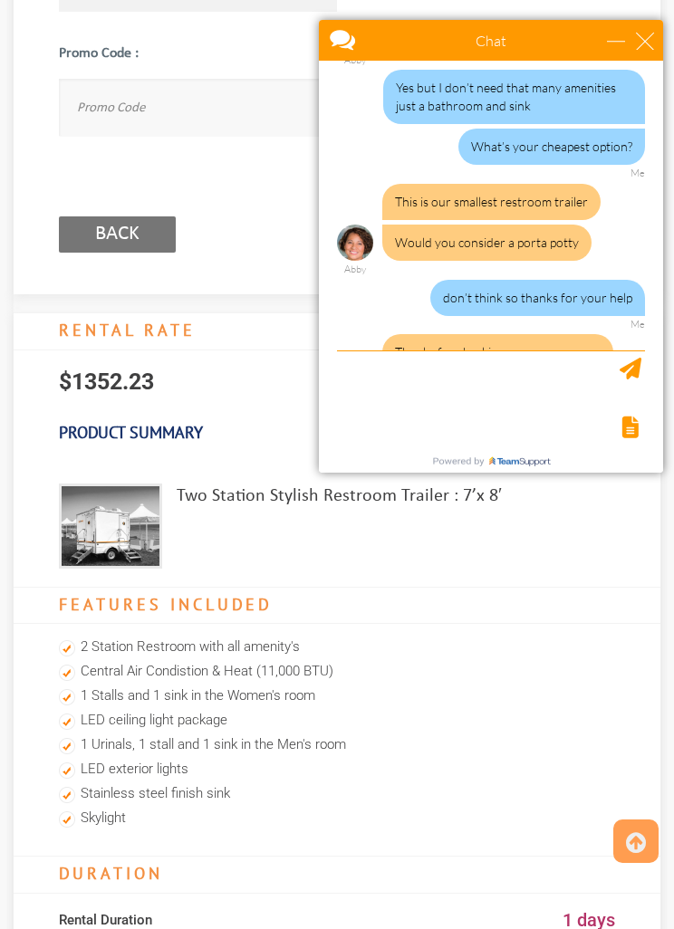
scroll to position [1324, 0]
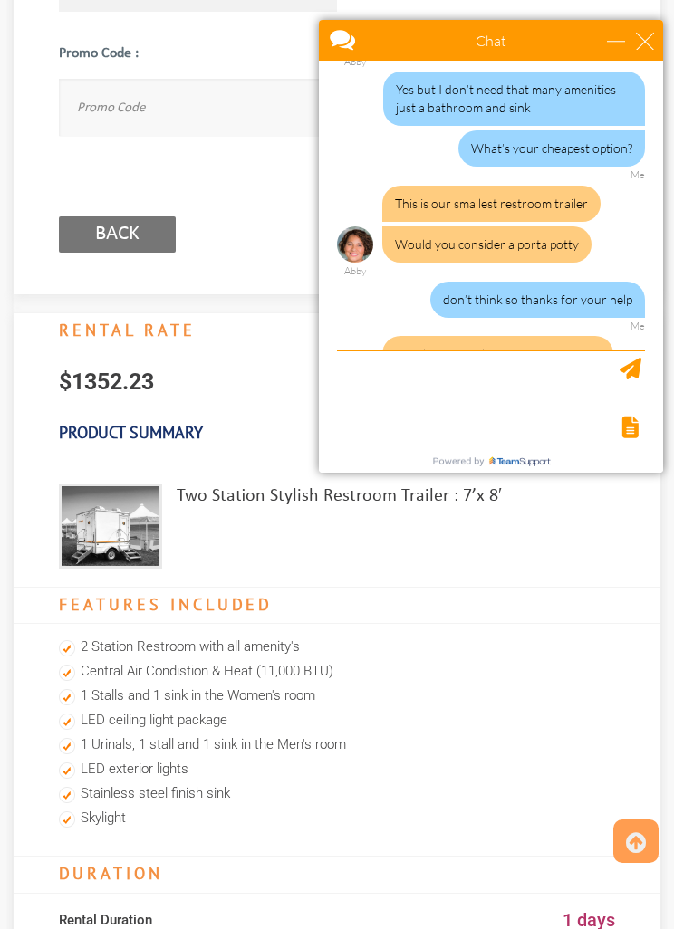
click at [659, 30] on div "Chat" at bounding box center [491, 40] width 344 height 41
click at [663, 34] on body "Chat Email issacwm@gmail.com Your Question * Email * issacwm@gmail.com Your Que…" at bounding box center [491, 246] width 366 height 475
click at [660, 39] on div "Chat" at bounding box center [491, 40] width 344 height 41
click at [654, 27] on div "Chat" at bounding box center [491, 40] width 344 height 41
click at [656, 28] on div "Chat" at bounding box center [491, 40] width 344 height 41
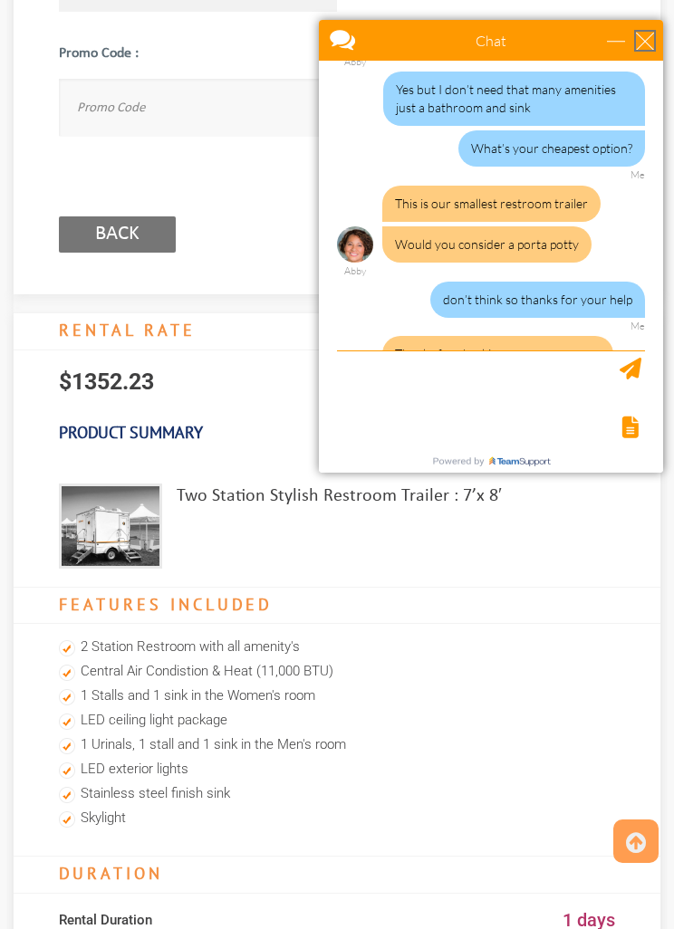
click at [638, 43] on div "close" at bounding box center [645, 41] width 18 height 18
type input "Continue Chat"
type input "End Chat"
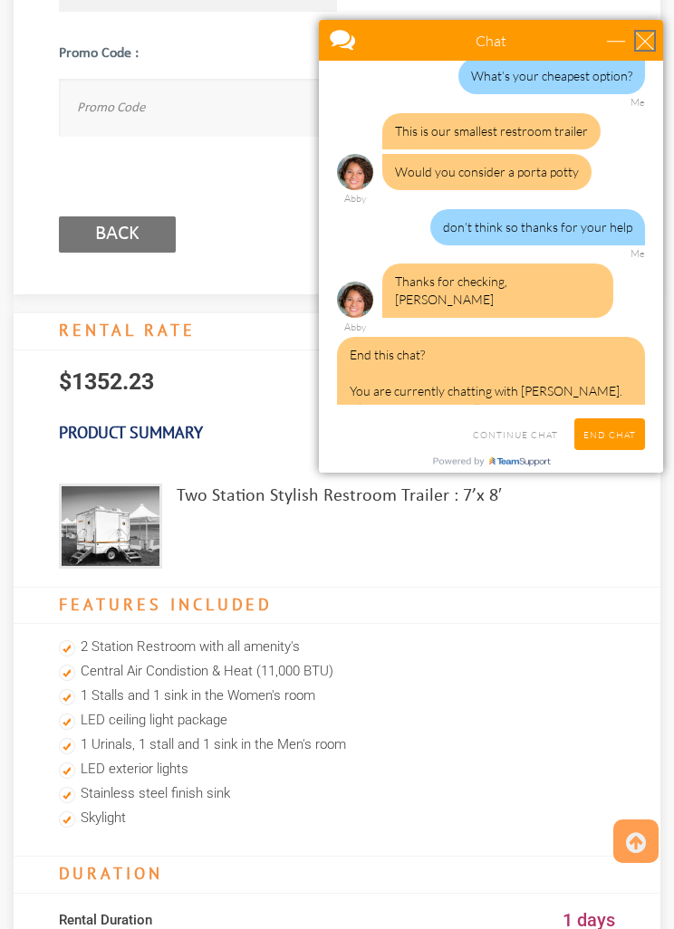
click at [638, 42] on div "close" at bounding box center [645, 41] width 18 height 18
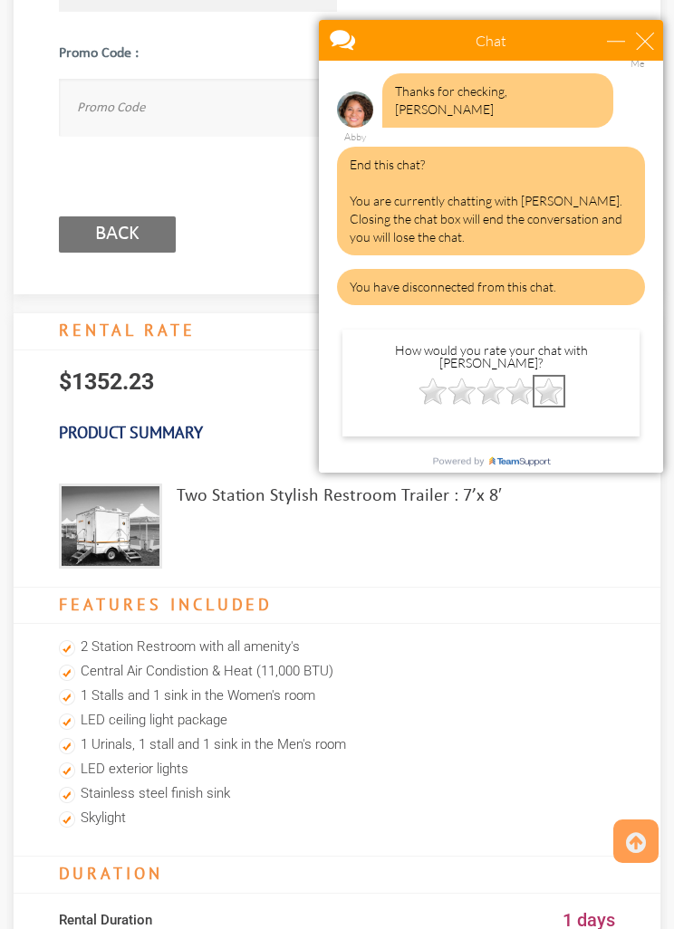
click at [562, 377] on img at bounding box center [548, 391] width 29 height 29
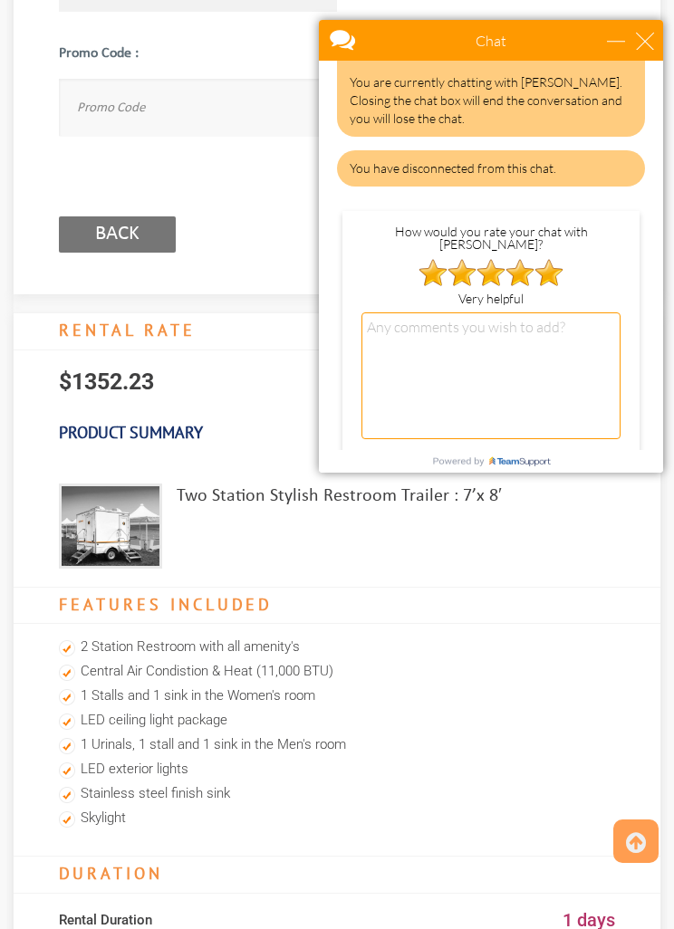
click at [590, 456] on input "SUBMIT" at bounding box center [592, 472] width 56 height 32
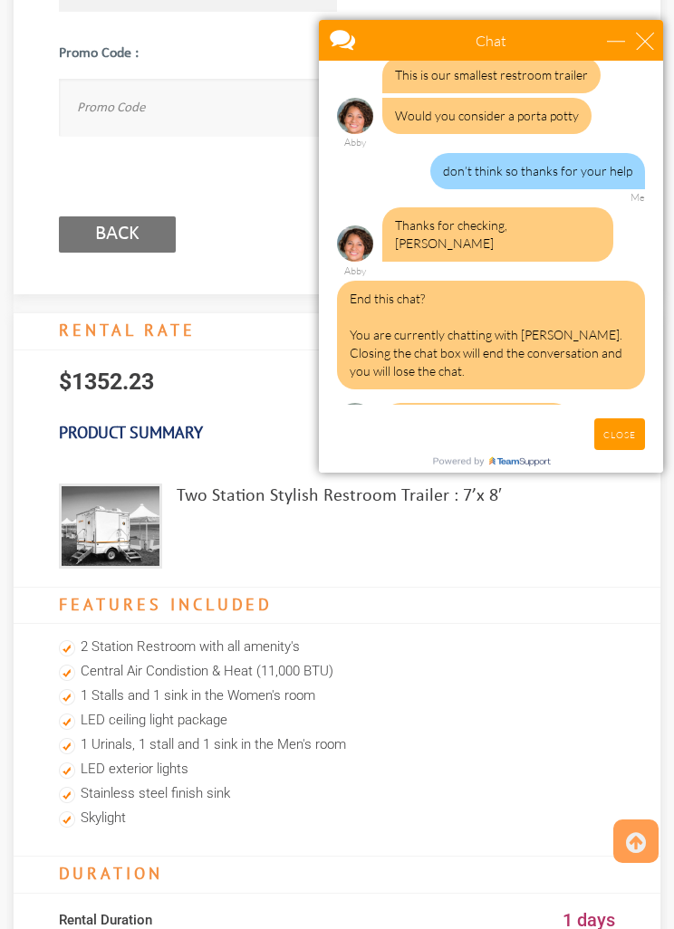
scroll to position [1452, 0]
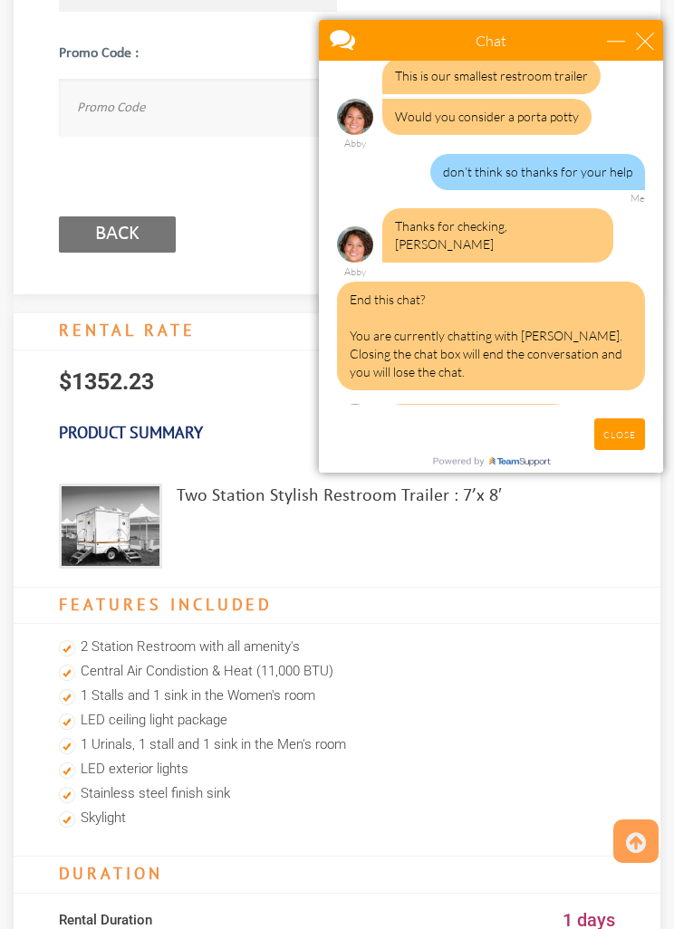
click at [635, 437] on input "CLOSE" at bounding box center [619, 434] width 51 height 32
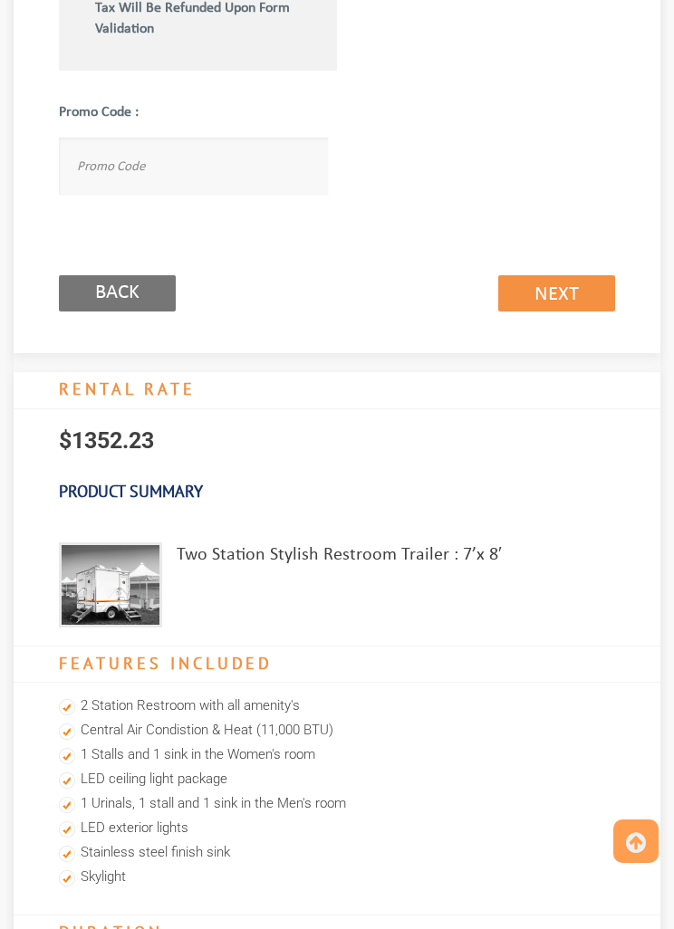
scroll to position [0, 0]
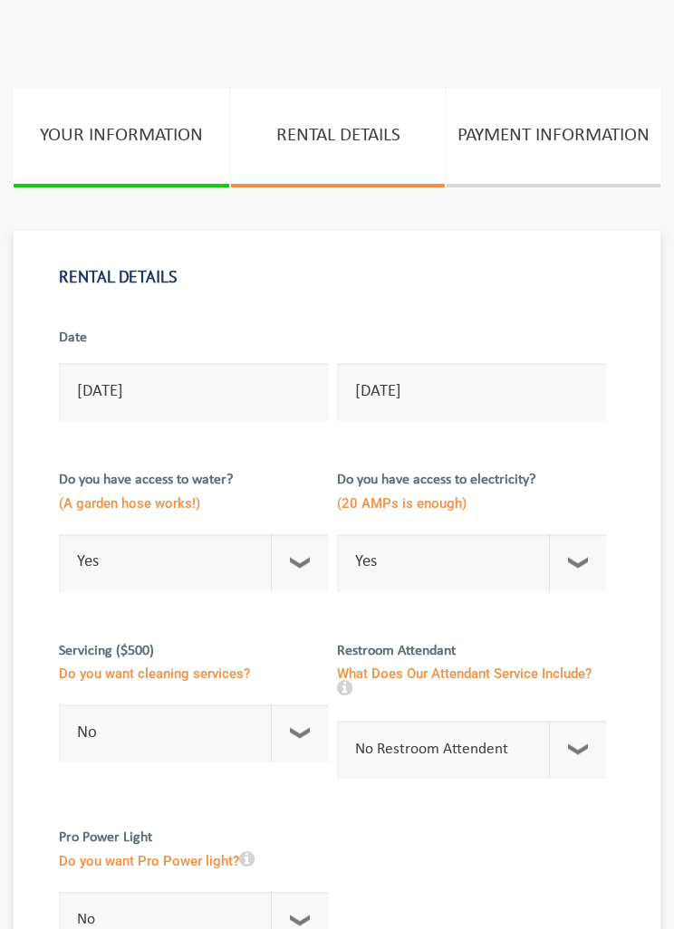
click at [172, 158] on link "YOUR INFORMATION" at bounding box center [122, 138] width 216 height 100
